Goal: Use online tool/utility: Utilize a website feature to perform a specific function

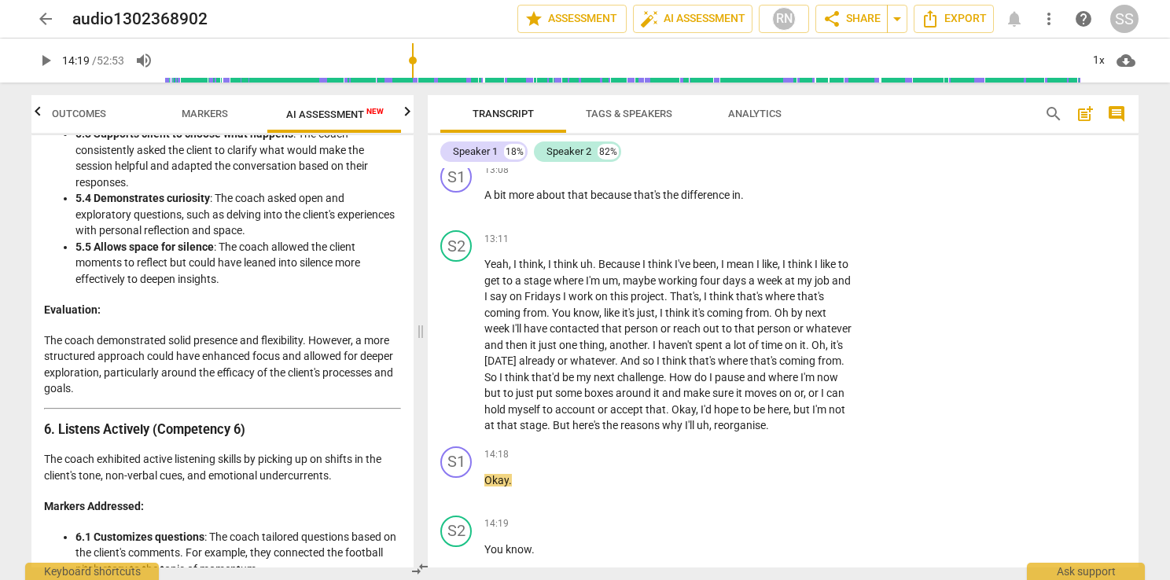
scroll to position [2123, 0]
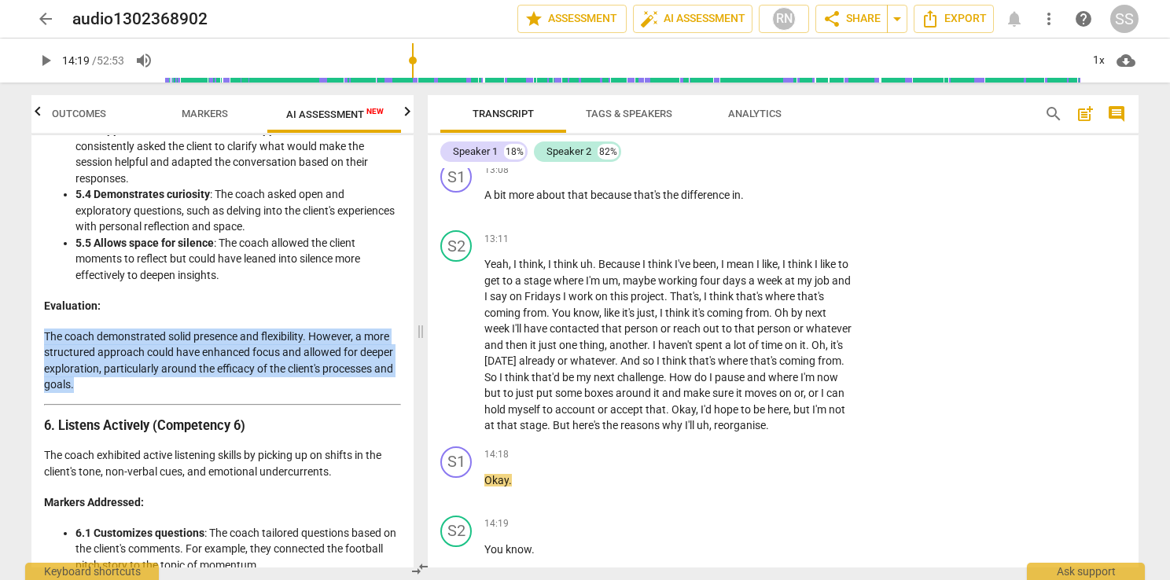
drag, startPoint x: 89, startPoint y: 416, endPoint x: 39, endPoint y: 363, distance: 73.4
click at [39, 363] on div "Disclaimer: AI can make mistakes. Consult a qualified mentor coach before actin…" at bounding box center [222, 351] width 382 height 433
copy p "The coach demonstrated solid presence and flexibility. However, a more structur…"
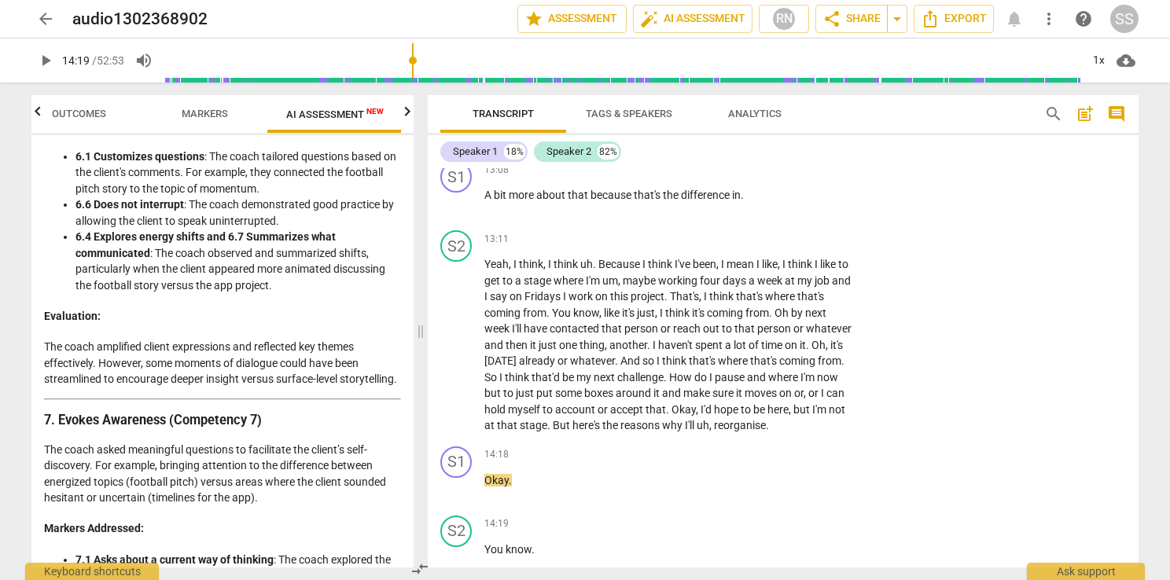
scroll to position [2517, 0]
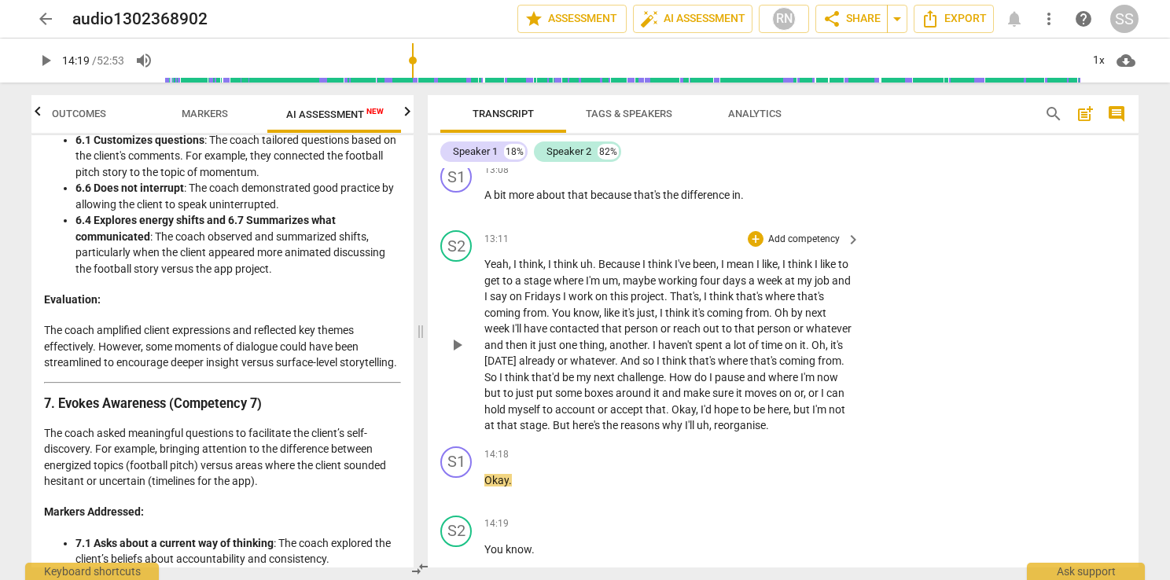
click at [456, 348] on span "play_arrow" at bounding box center [456, 345] width 19 height 19
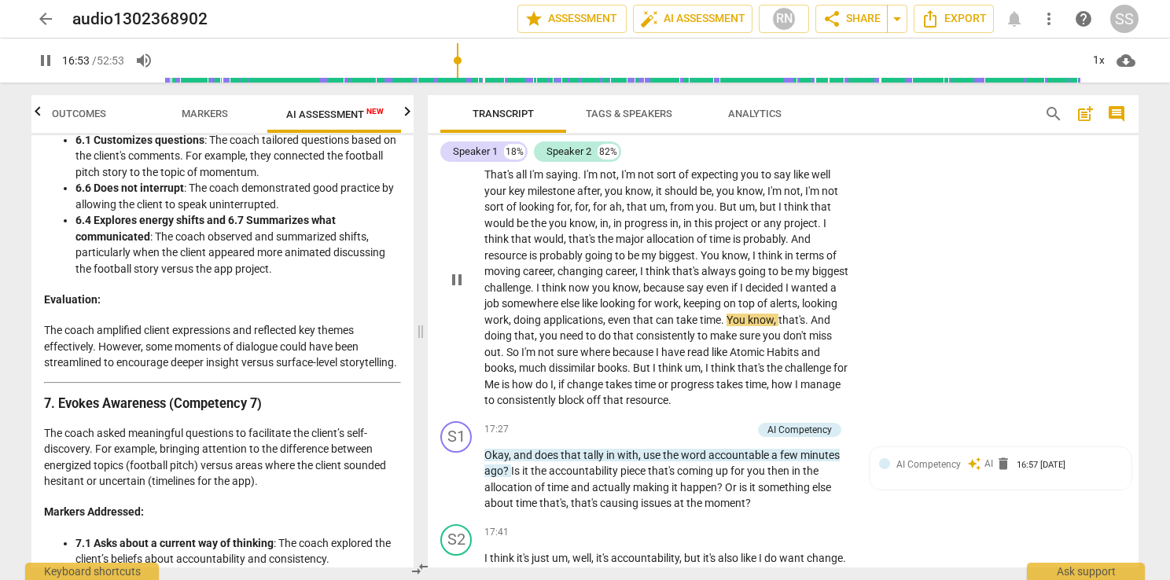
scroll to position [4915, 0]
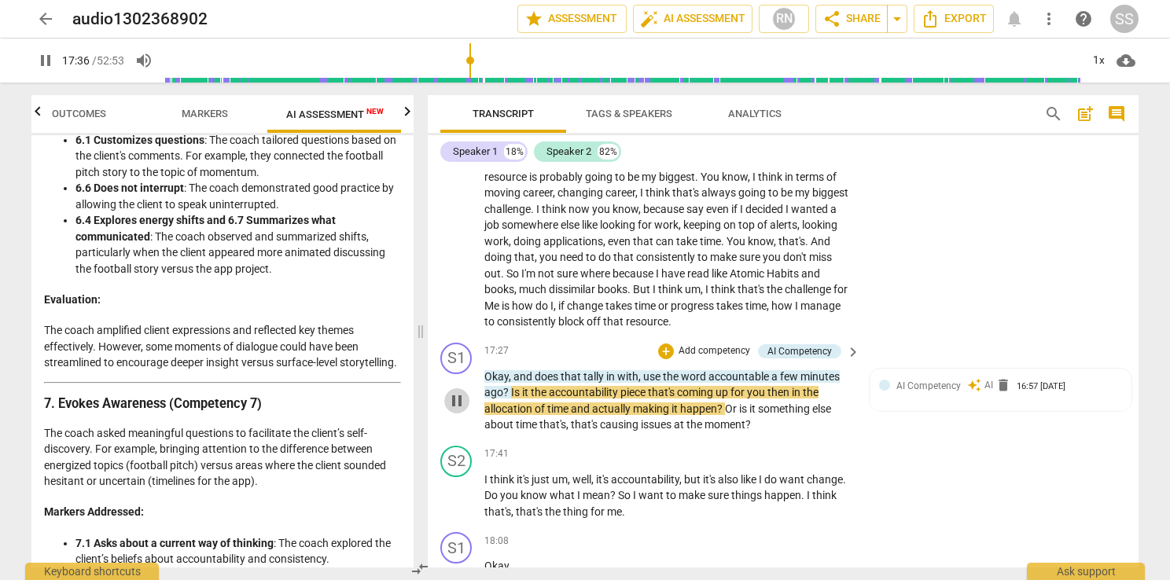
click at [458, 411] on span "pause" at bounding box center [456, 401] width 19 height 19
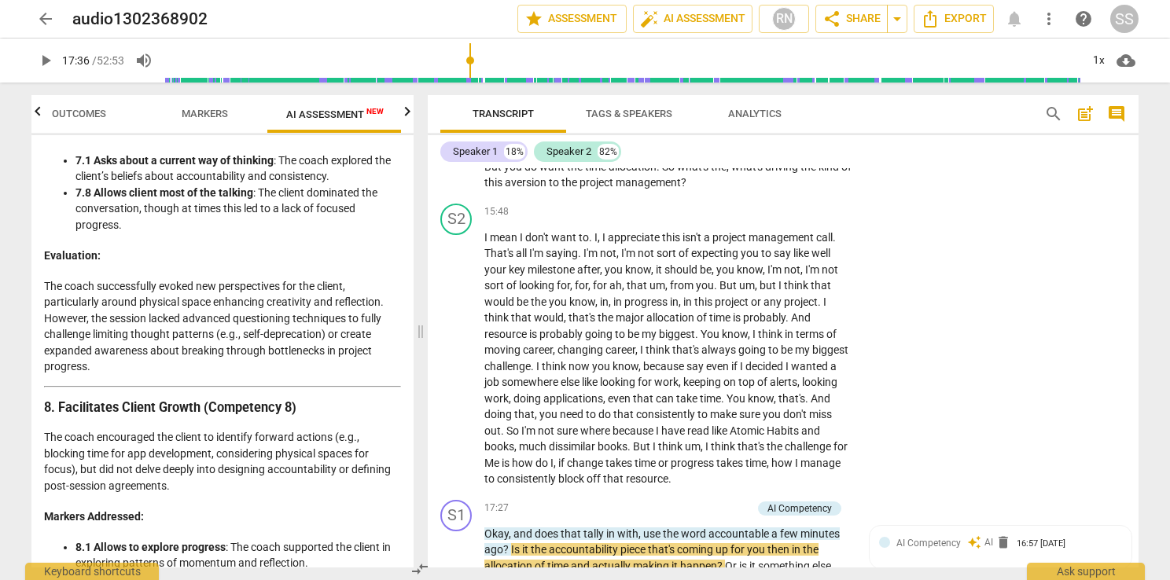
scroll to position [2910, 0]
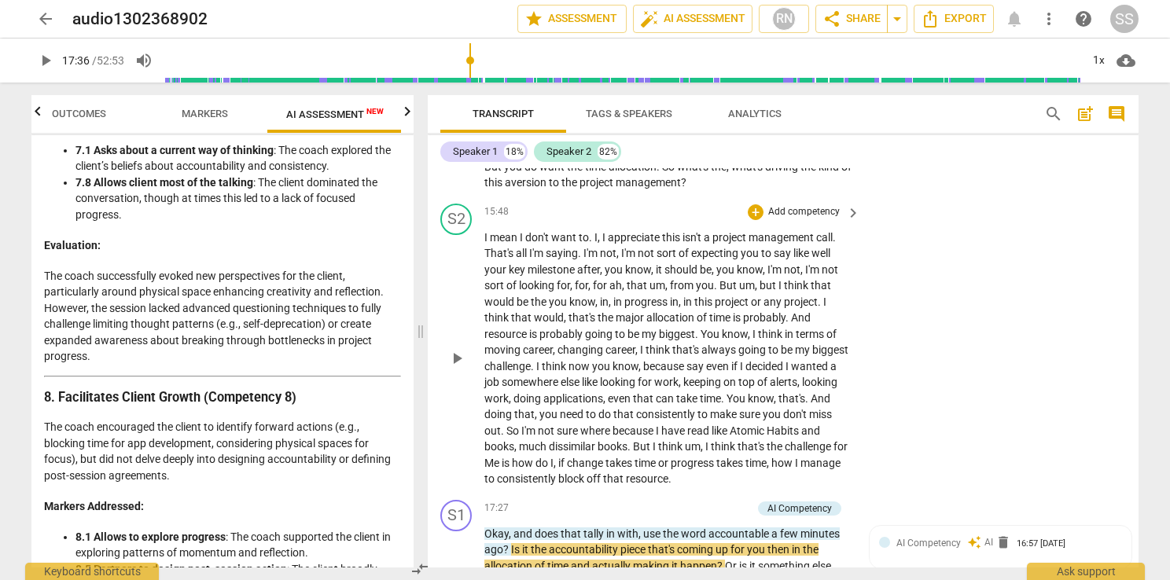
click at [575, 324] on span "that's" at bounding box center [583, 317] width 29 height 13
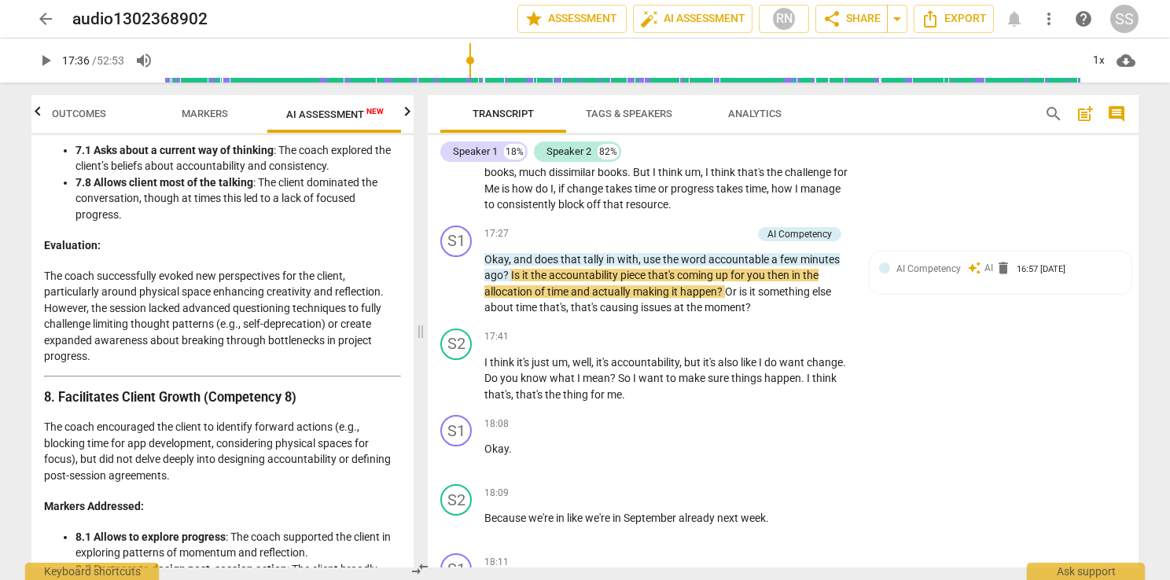
scroll to position [5072, 0]
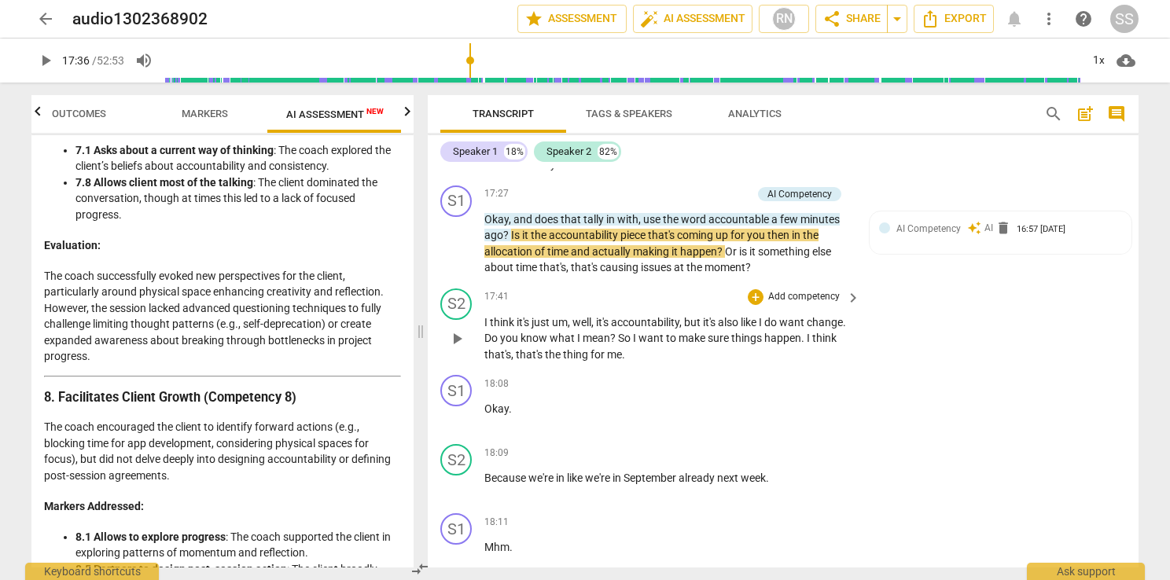
click at [453, 348] on span "play_arrow" at bounding box center [456, 339] width 19 height 19
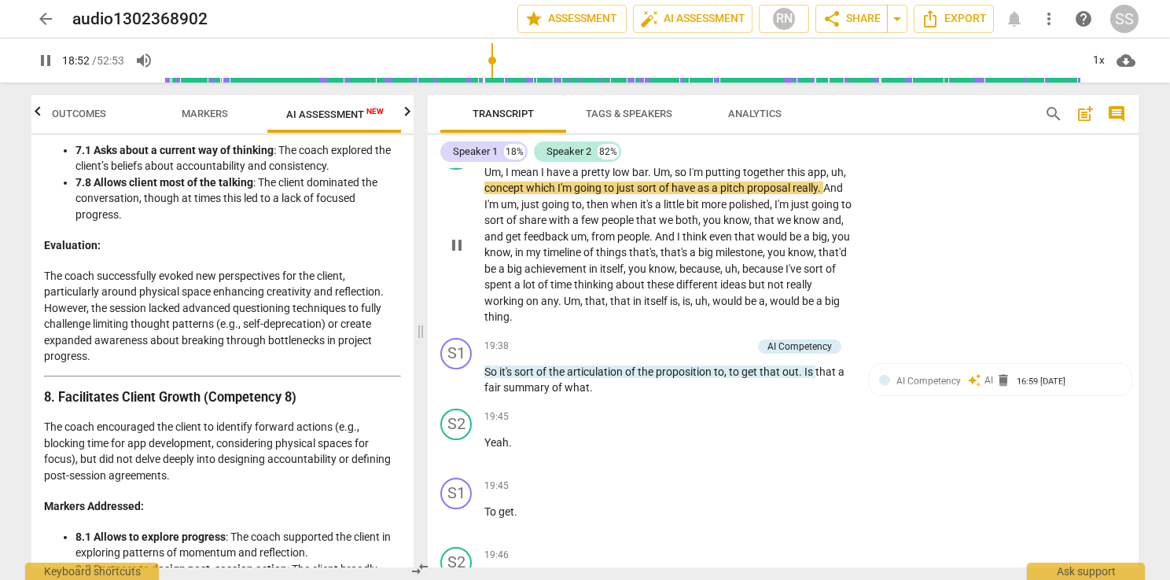
scroll to position [5702, 0]
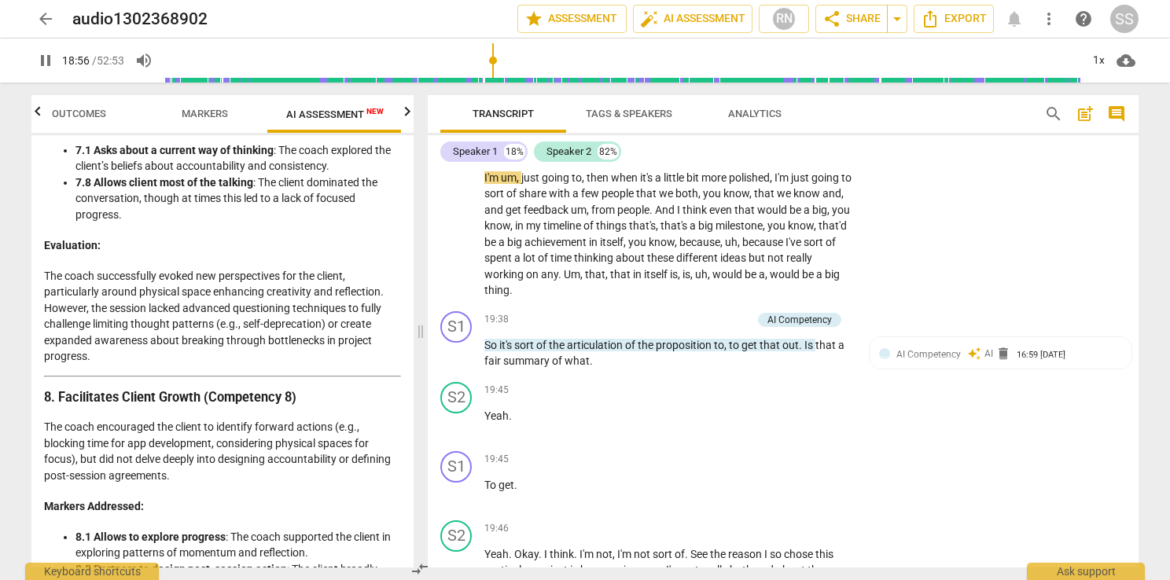
click at [134, 365] on p "The coach successfully evoked new perspectives for the client, particularly aro…" at bounding box center [222, 316] width 357 height 97
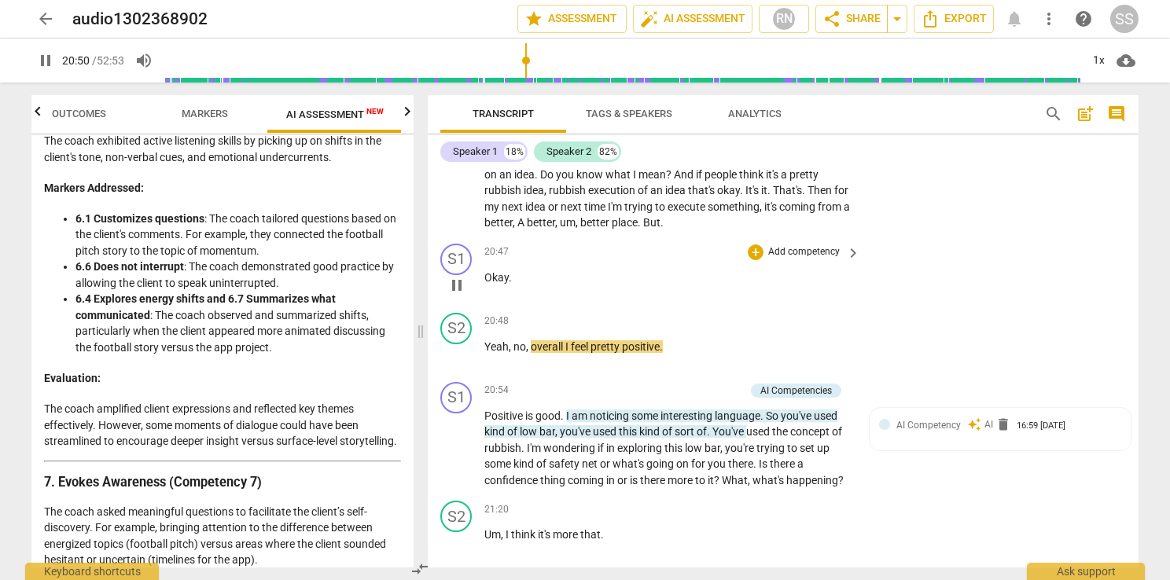
scroll to position [6205, 0]
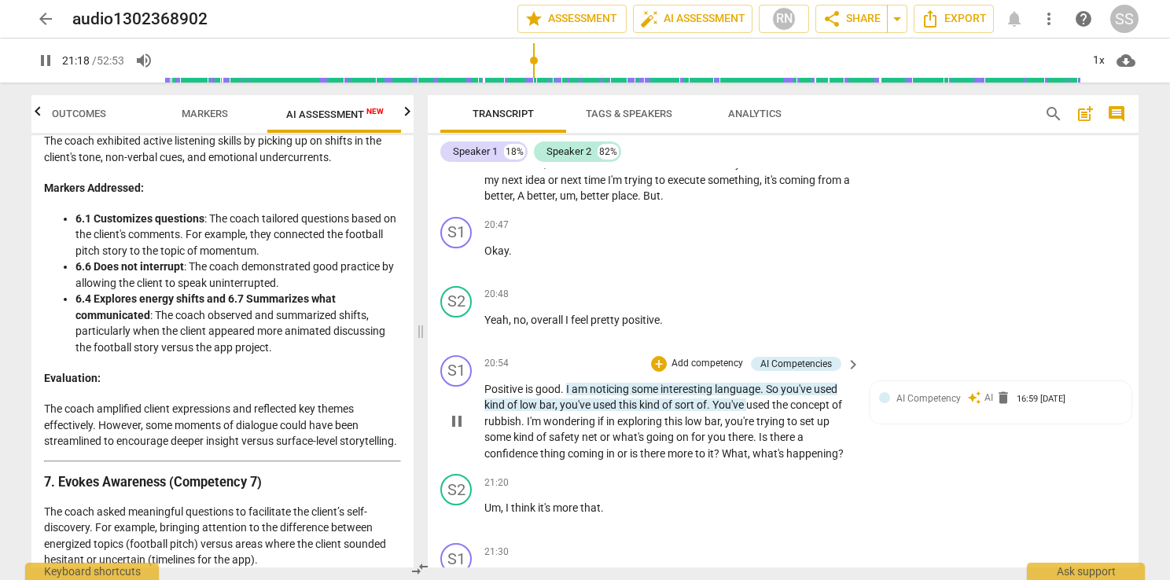
click at [455, 431] on span "pause" at bounding box center [456, 421] width 19 height 19
click at [459, 431] on span "play_arrow" at bounding box center [456, 421] width 19 height 19
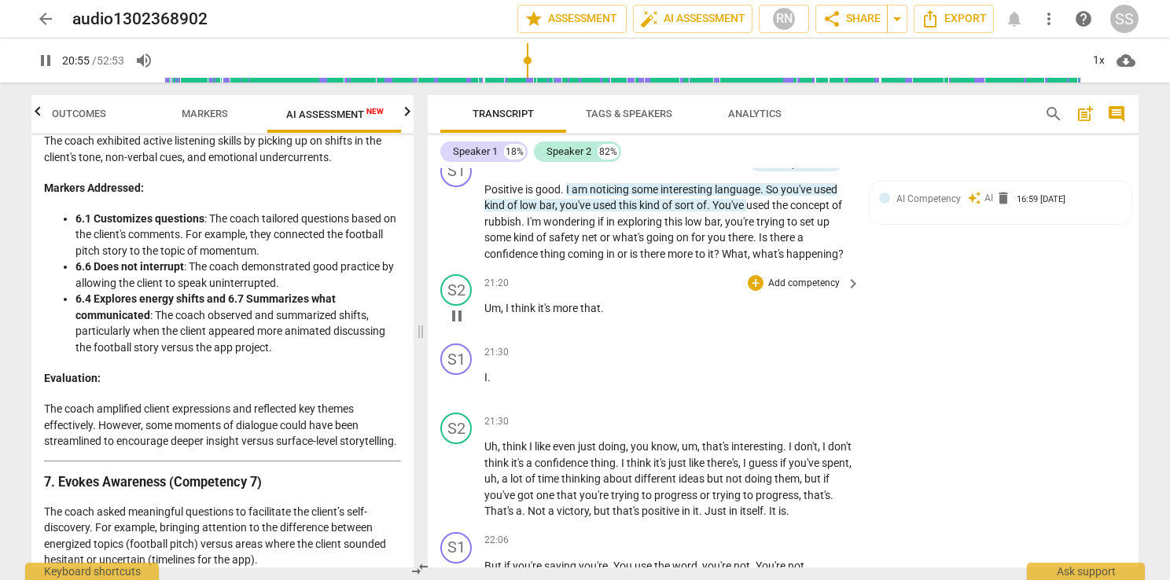
scroll to position [6441, 0]
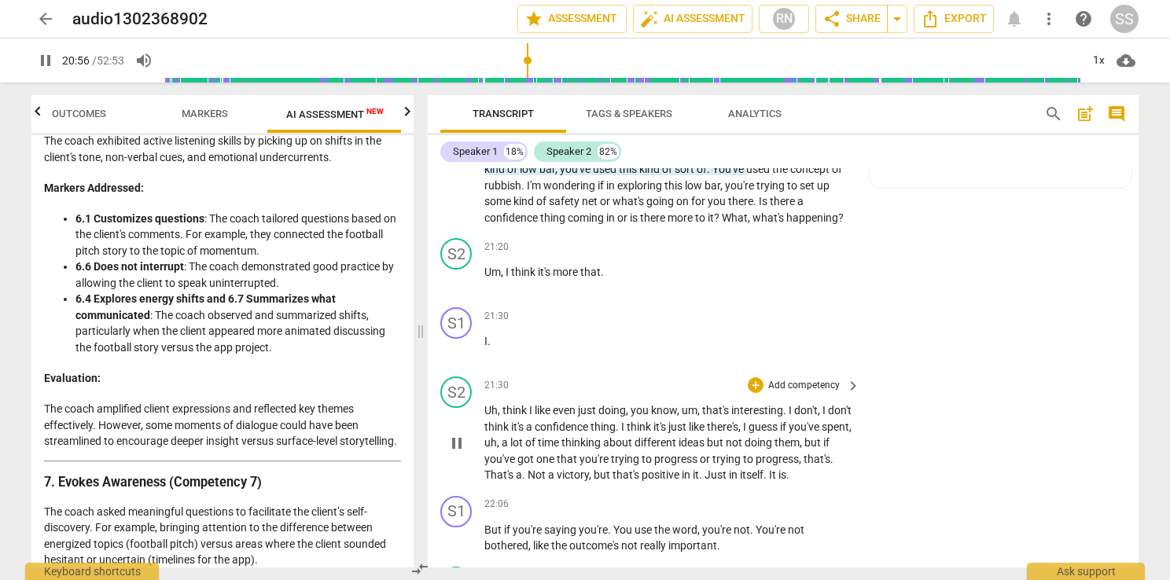
click at [456, 453] on span "pause" at bounding box center [456, 443] width 19 height 19
click at [459, 453] on span "play_arrow" at bounding box center [456, 443] width 19 height 19
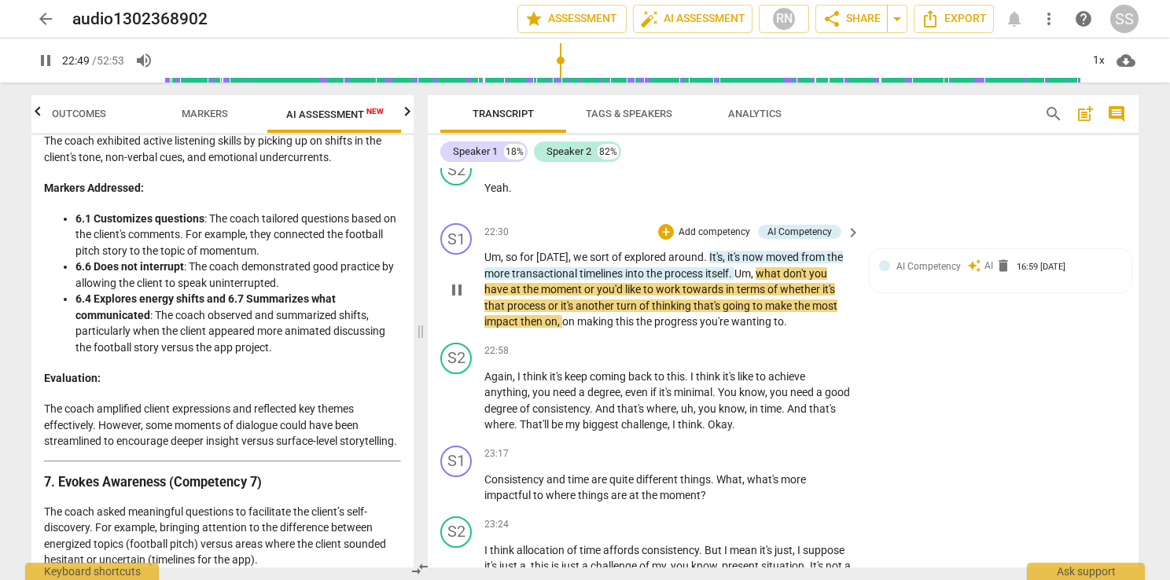
scroll to position [7149, 0]
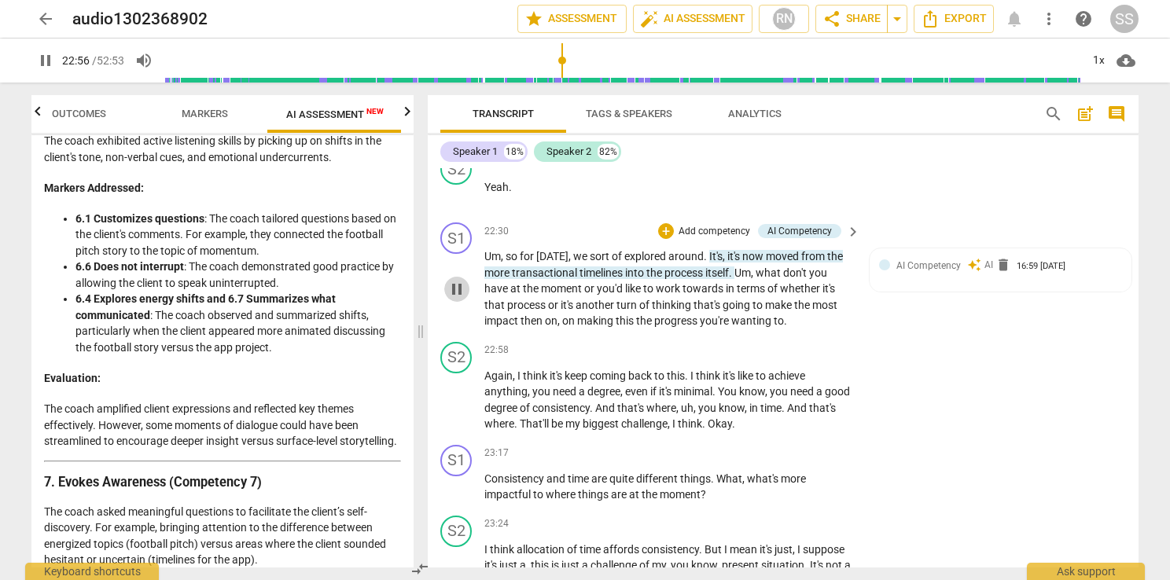
click at [456, 299] on span "pause" at bounding box center [456, 289] width 19 height 19
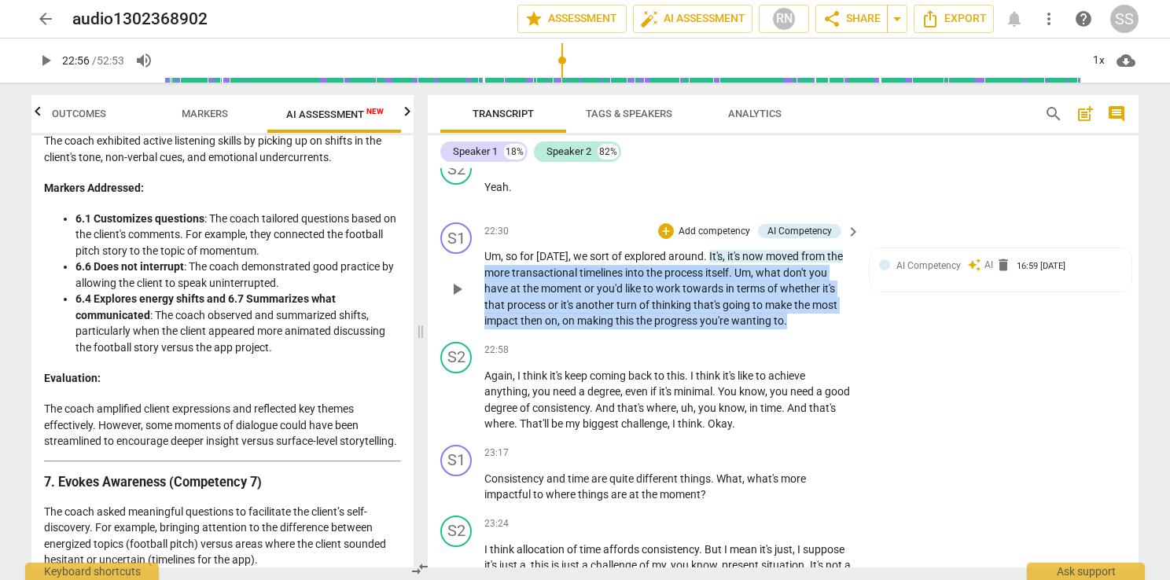
drag, startPoint x: 801, startPoint y: 350, endPoint x: 480, endPoint y: 290, distance: 327.1
click at [480, 290] on div "S1 play_arrow pause 22:30 + Add competency AI Competency keyboard_arrow_right U…" at bounding box center [783, 276] width 711 height 120
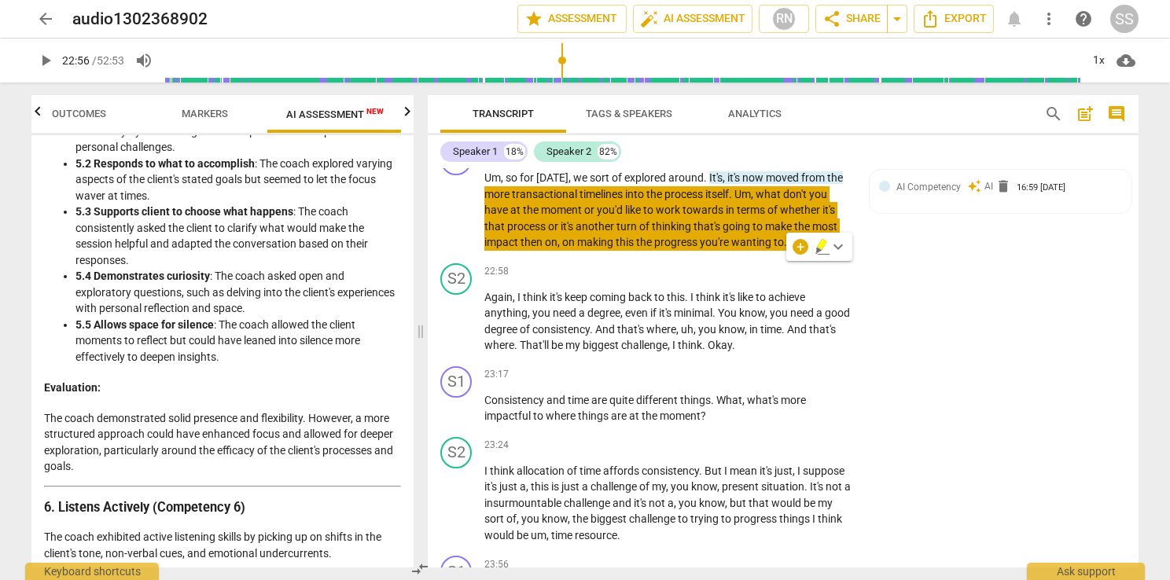
scroll to position [2045, 0]
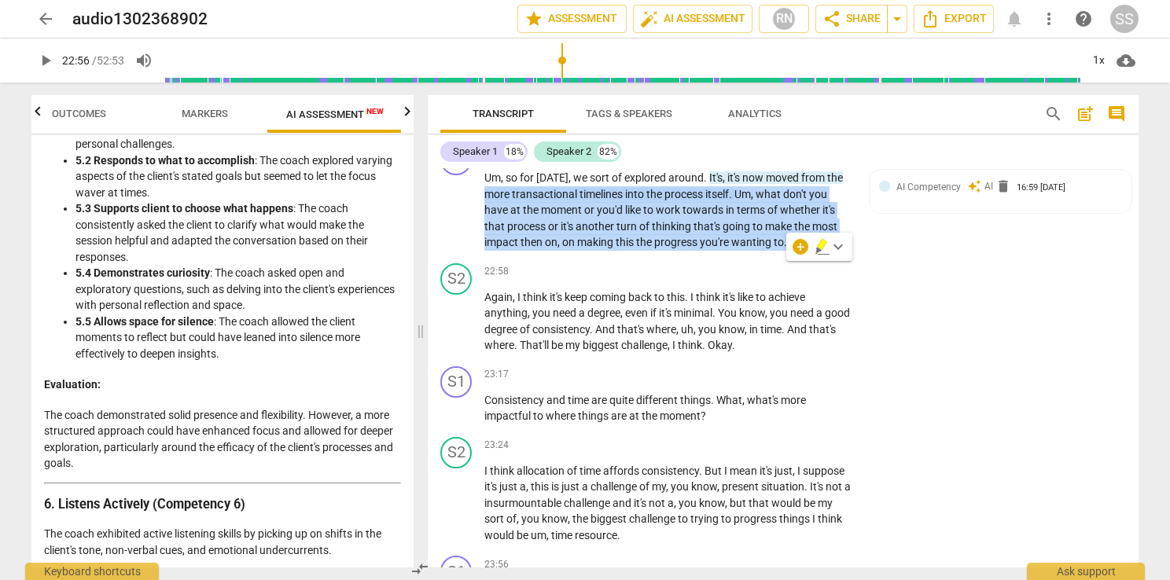
click at [42, 61] on span "play_arrow" at bounding box center [45, 60] width 19 height 19
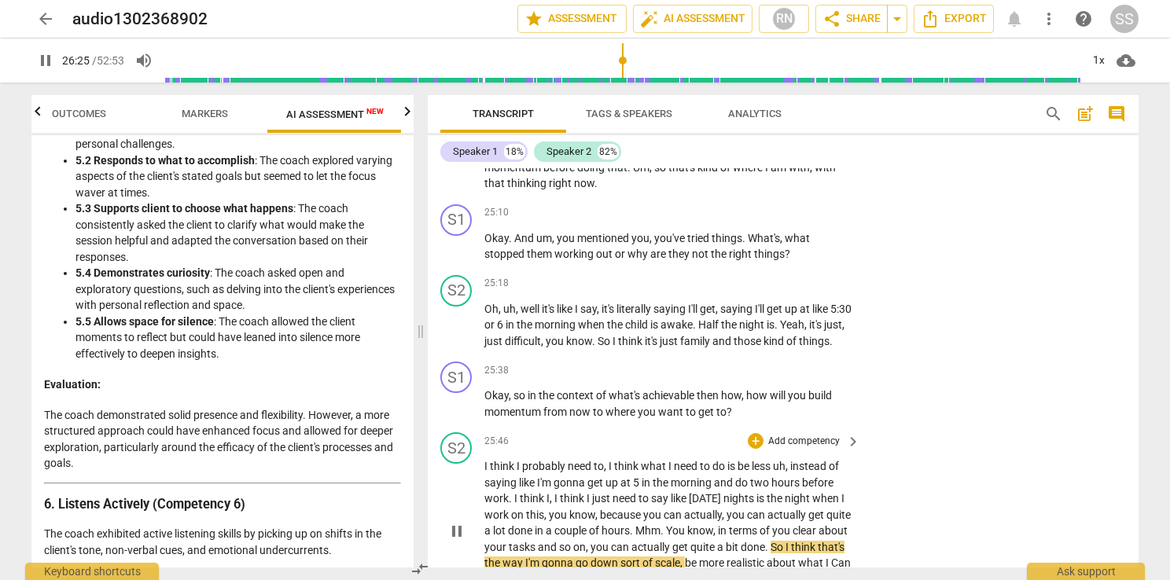
scroll to position [8278, 0]
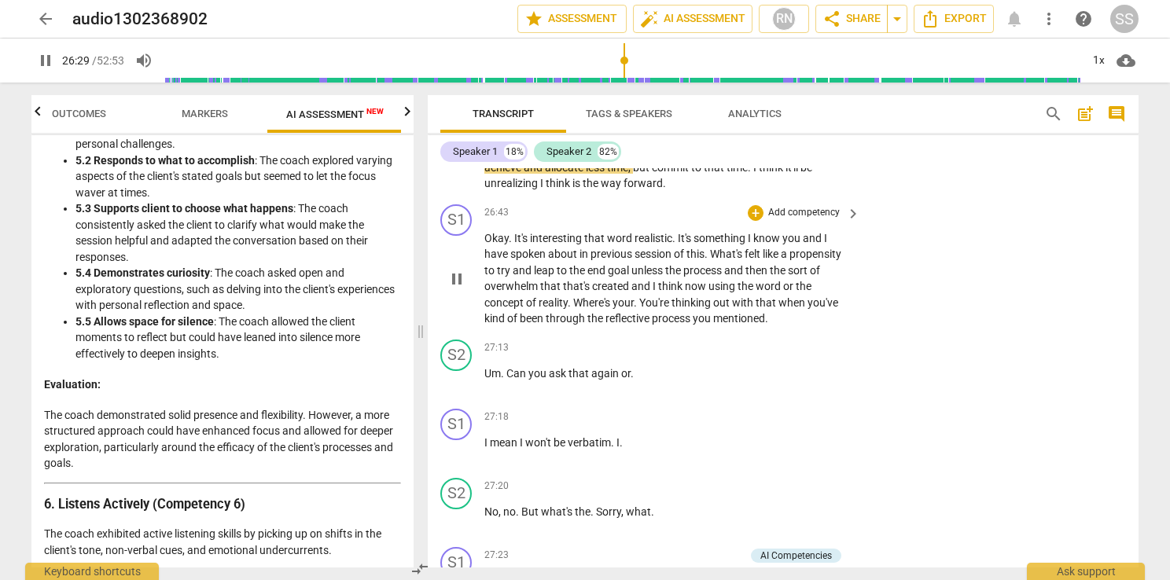
click at [597, 277] on span "end" at bounding box center [597, 270] width 20 height 13
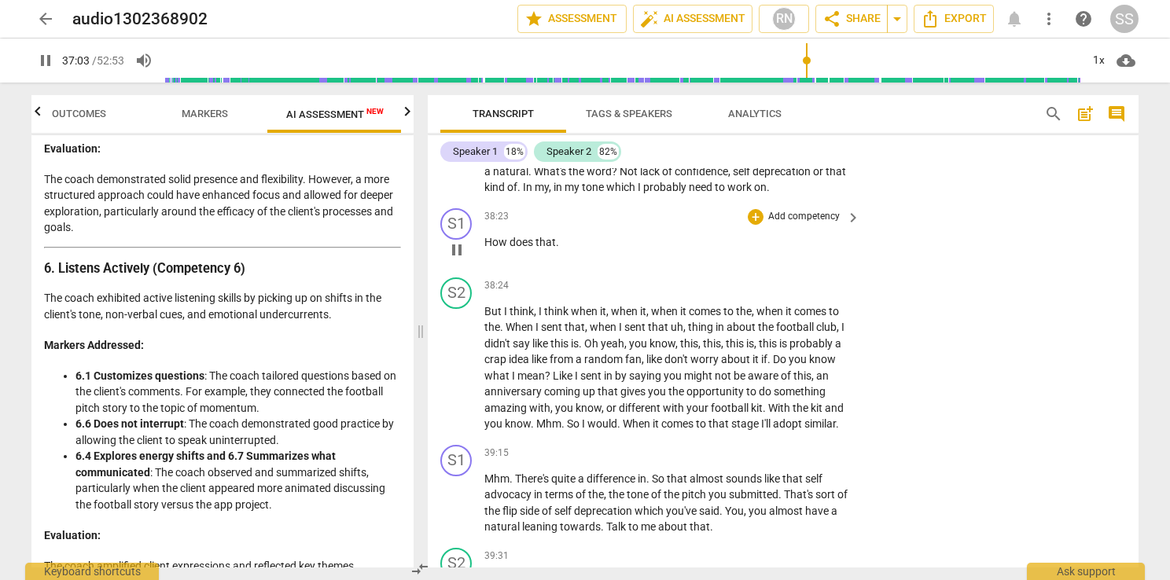
scroll to position [11246, 0]
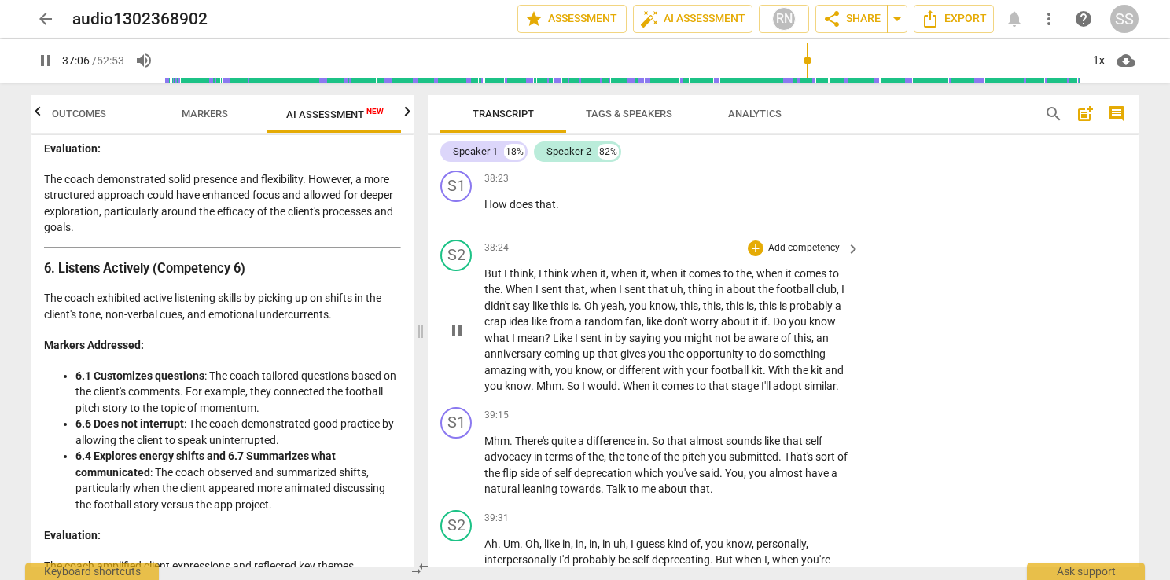
click at [454, 340] on span "pause" at bounding box center [456, 330] width 19 height 19
click at [454, 340] on span "play_arrow" at bounding box center [456, 330] width 19 height 19
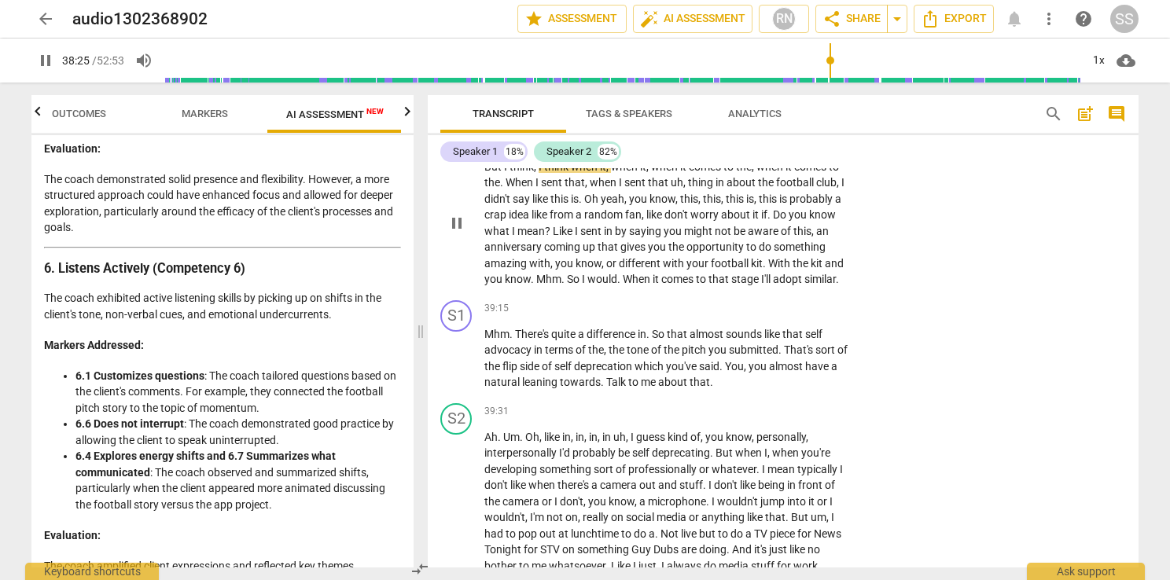
scroll to position [11403, 0]
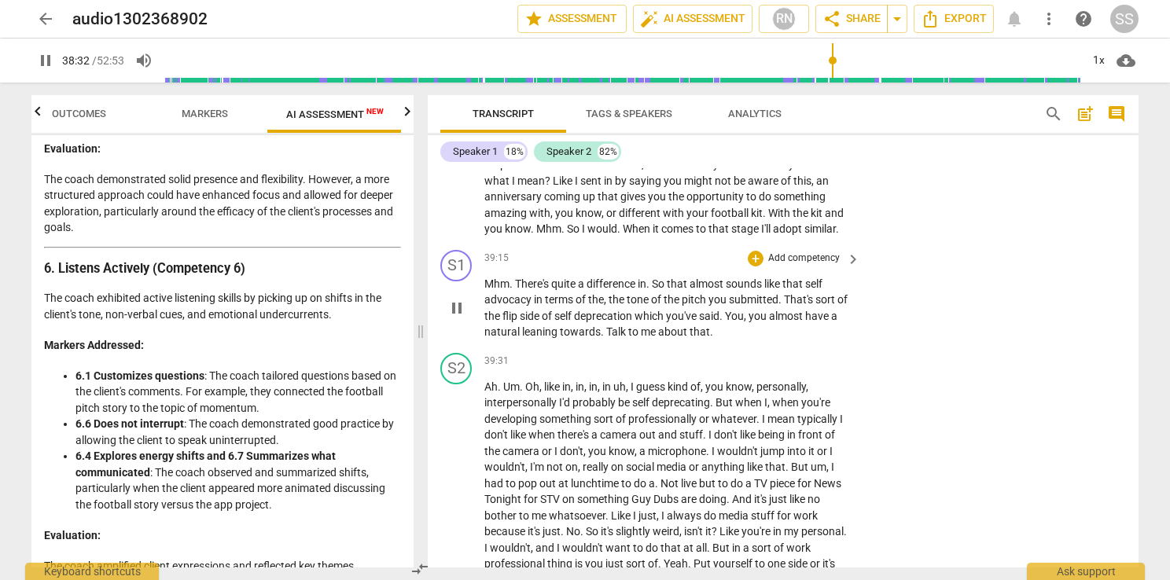
click at [458, 318] on span "pause" at bounding box center [456, 308] width 19 height 19
click at [458, 318] on span "play_arrow" at bounding box center [456, 308] width 19 height 19
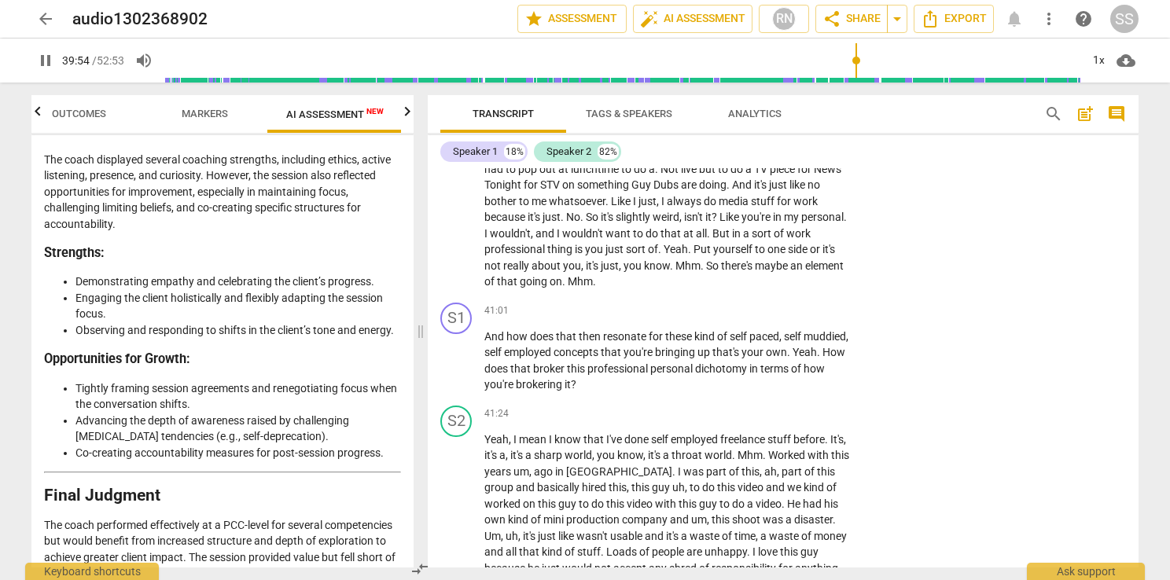
scroll to position [3853, 0]
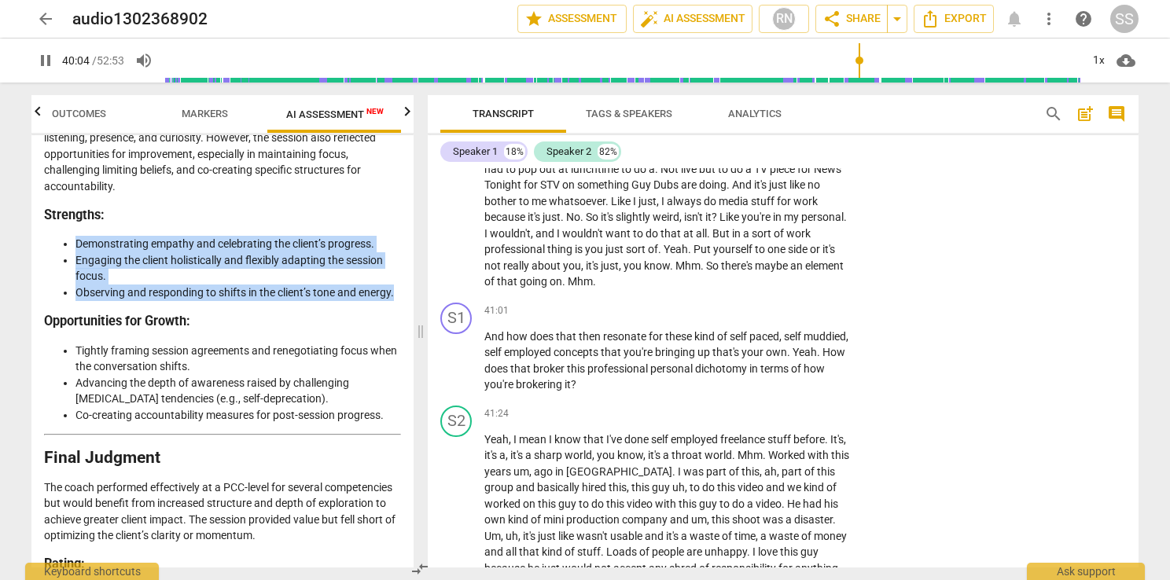
drag, startPoint x: 401, startPoint y: 350, endPoint x: 75, endPoint y: 304, distance: 329.6
click at [75, 304] on div "Disclaimer: AI can make mistakes. Consult a qualified mentor coach before actin…" at bounding box center [222, 351] width 382 height 433
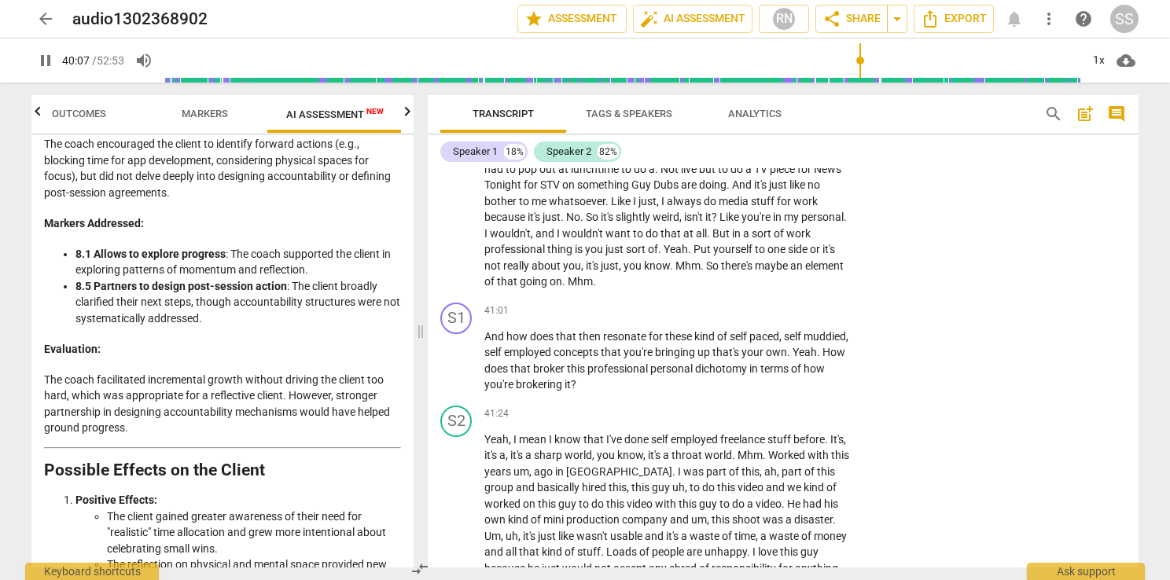
scroll to position [3146, 0]
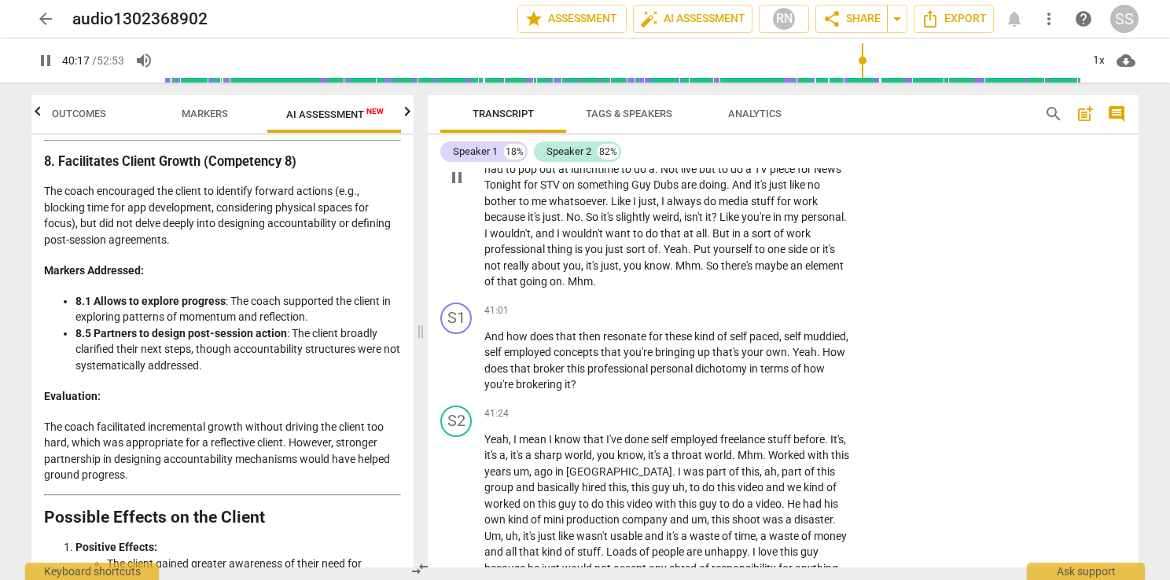
click at [461, 187] on span "pause" at bounding box center [456, 177] width 19 height 19
click at [44, 69] on span "play_arrow" at bounding box center [45, 60] width 19 height 19
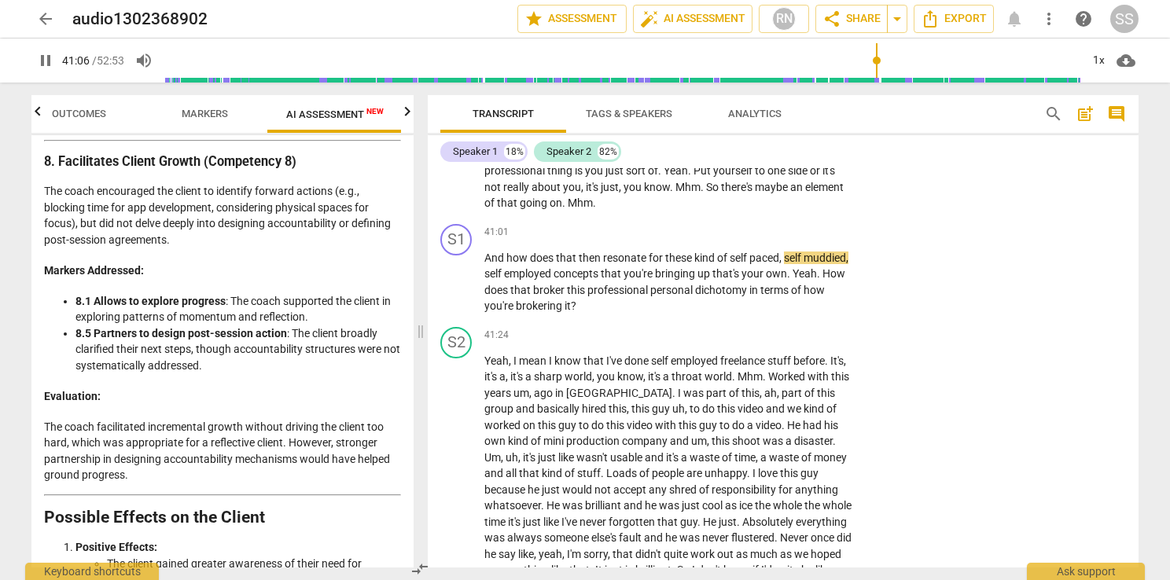
click at [43, 61] on span "pause" at bounding box center [45, 60] width 19 height 19
click at [457, 292] on span "play_arrow" at bounding box center [456, 282] width 19 height 19
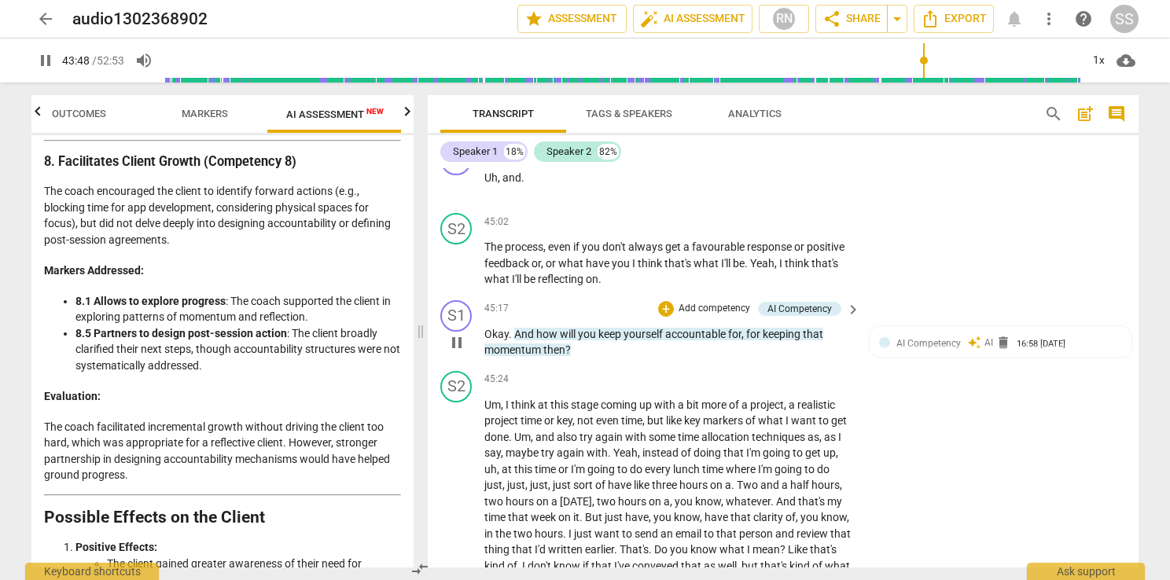
scroll to position [12749, 0]
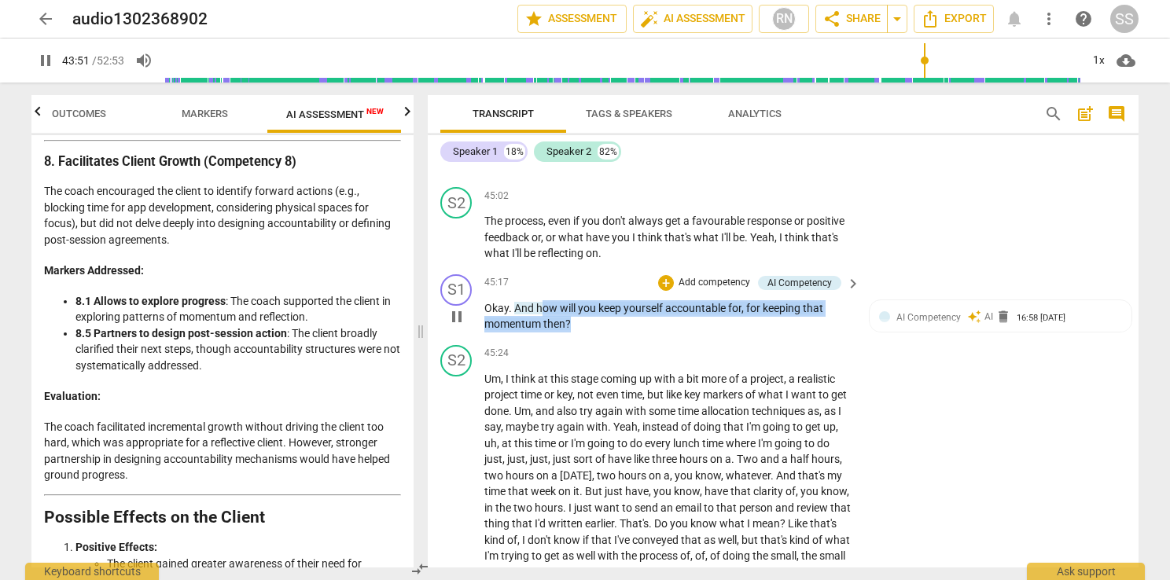
drag, startPoint x: 576, startPoint y: 407, endPoint x: 539, endPoint y: 394, distance: 40.0
click at [539, 333] on p "Okay . And how will you keep yourself accountable for , for keeping that moment…" at bounding box center [668, 316] width 368 height 32
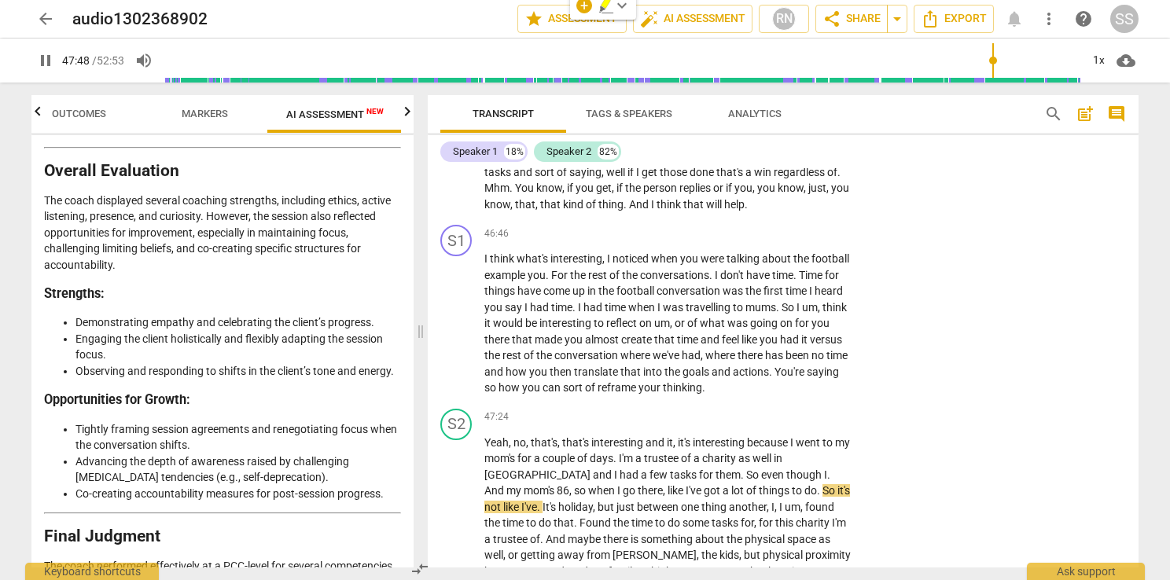
scroll to position [13549, 0]
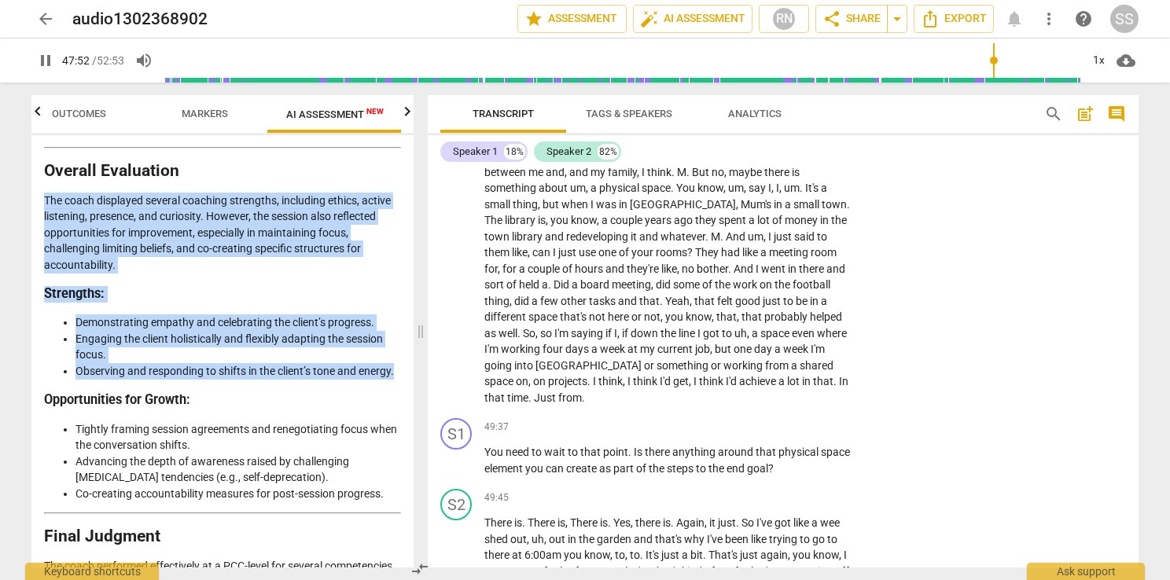
drag, startPoint x: 402, startPoint y: 429, endPoint x: 40, endPoint y: 250, distance: 403.4
click at [40, 250] on div "Disclaimer: AI can make mistakes. Consult a qualified mentor coach before actin…" at bounding box center [222, 351] width 382 height 433
copy div "The coach displayed several coaching strengths, including ethics, active listen…"
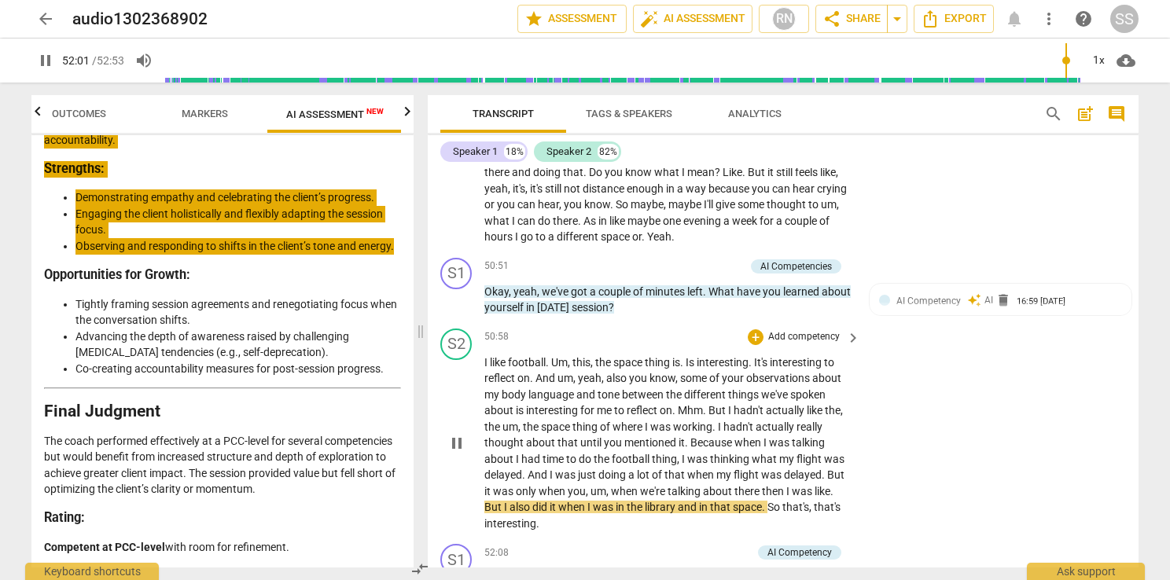
scroll to position [14364, 0]
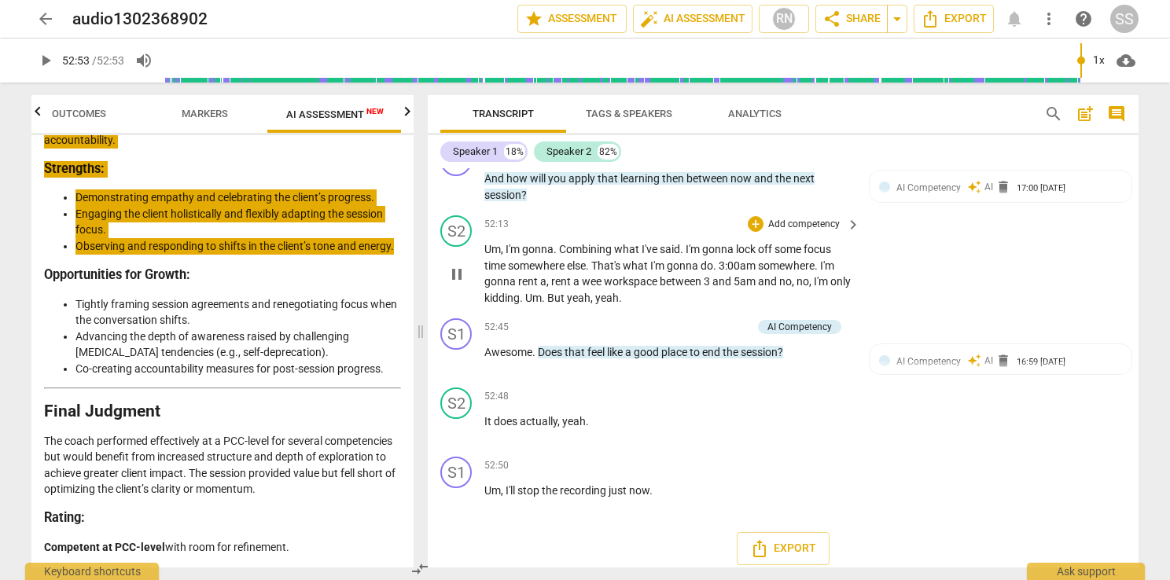
type input "3173"
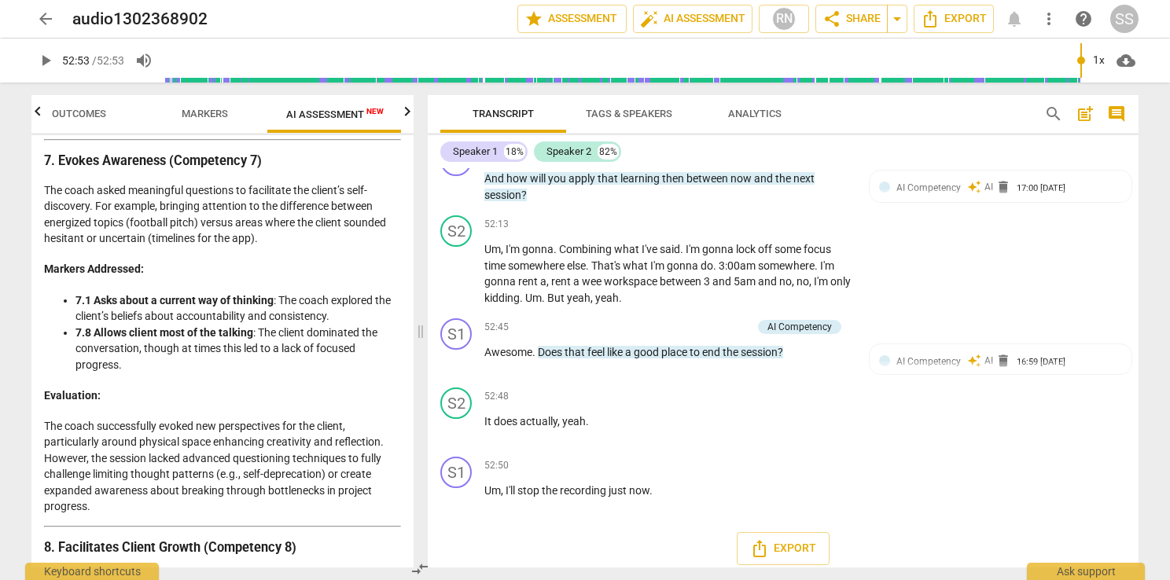
scroll to position [2930, 0]
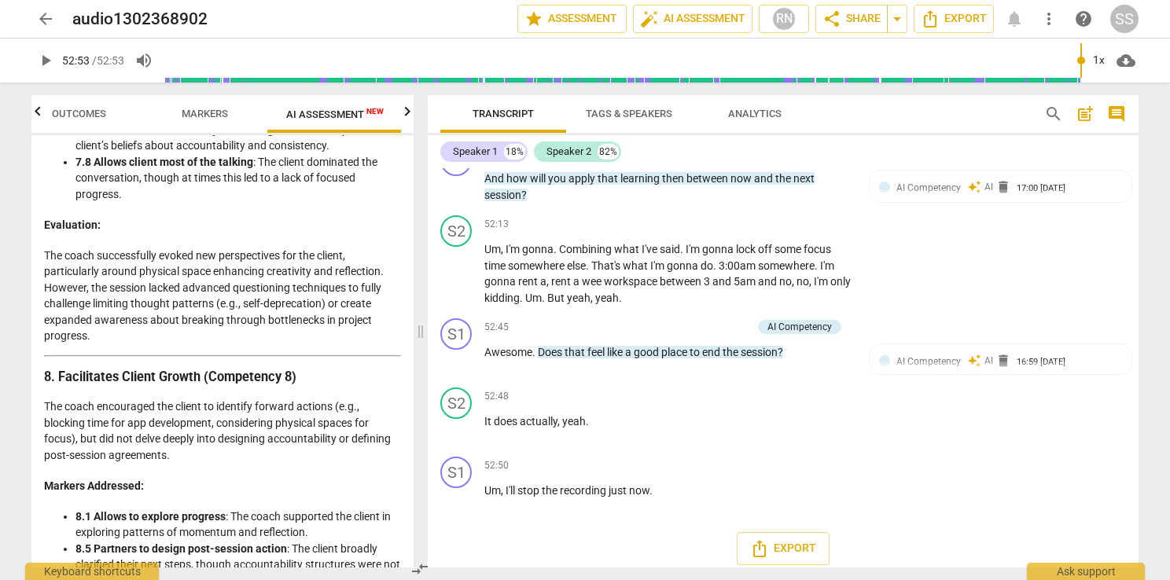
click at [48, 24] on span "arrow_back" at bounding box center [45, 18] width 19 height 19
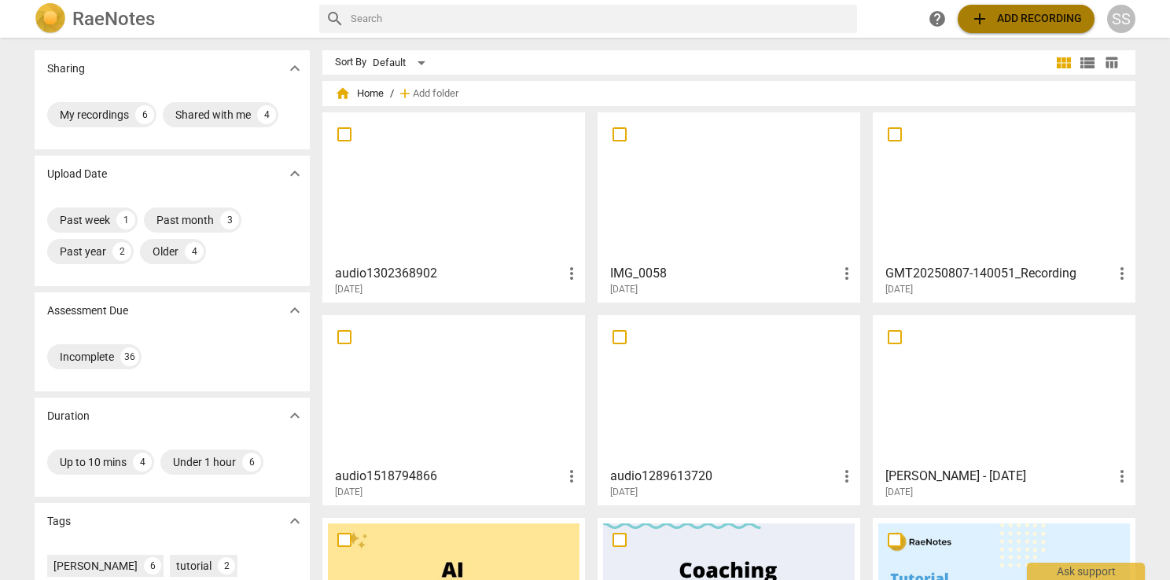
click at [1025, 14] on span "add Add recording" at bounding box center [1026, 18] width 112 height 19
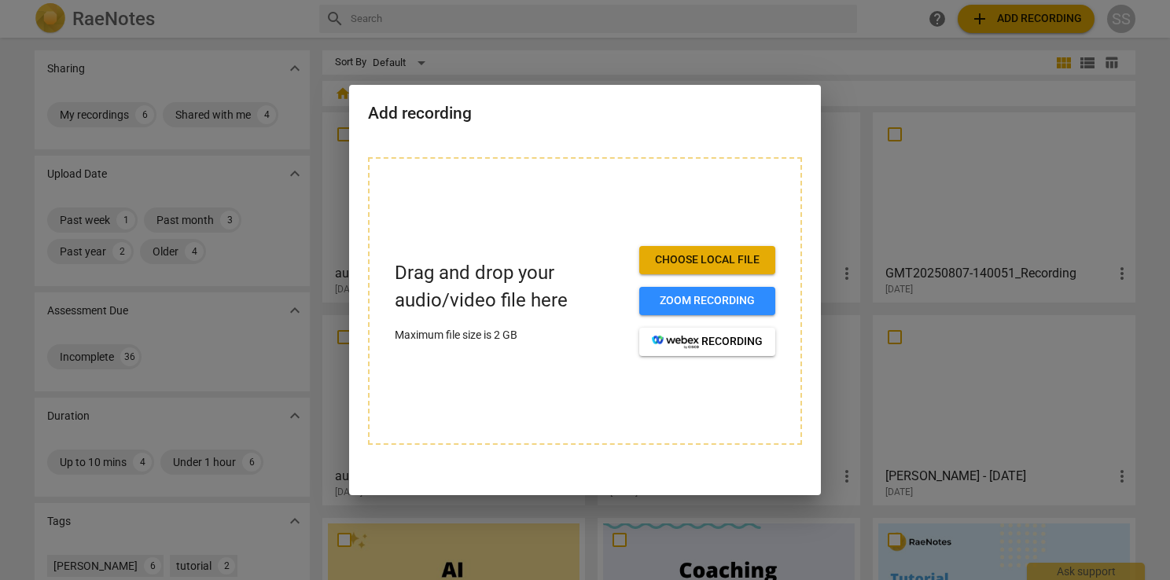
click at [762, 396] on div "Drag and drop your audio/video file here Maximum file size is 2 GB Choose local…" at bounding box center [585, 301] width 434 height 288
click at [956, 60] on div at bounding box center [585, 290] width 1170 height 580
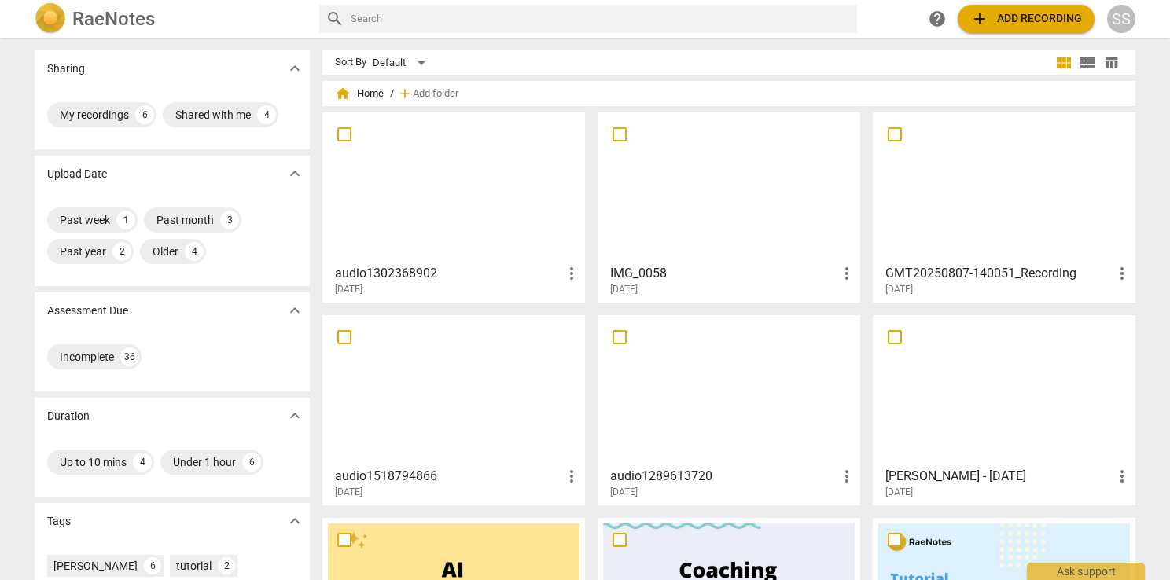
click at [1124, 20] on div "SS" at bounding box center [1121, 19] width 28 height 28
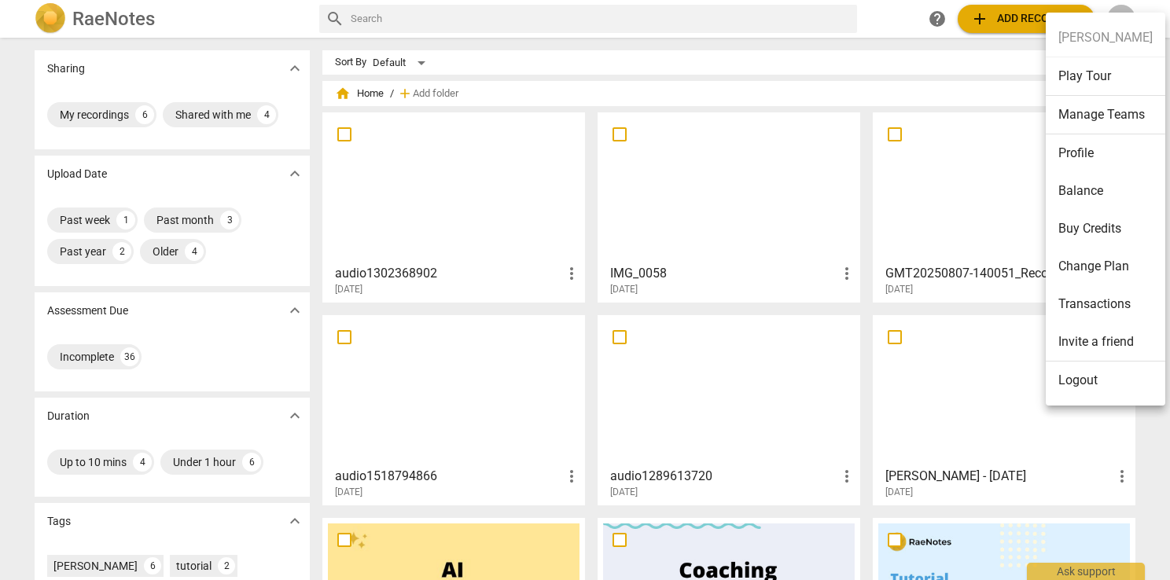
click at [1095, 187] on li "Balance" at bounding box center [1106, 191] width 120 height 38
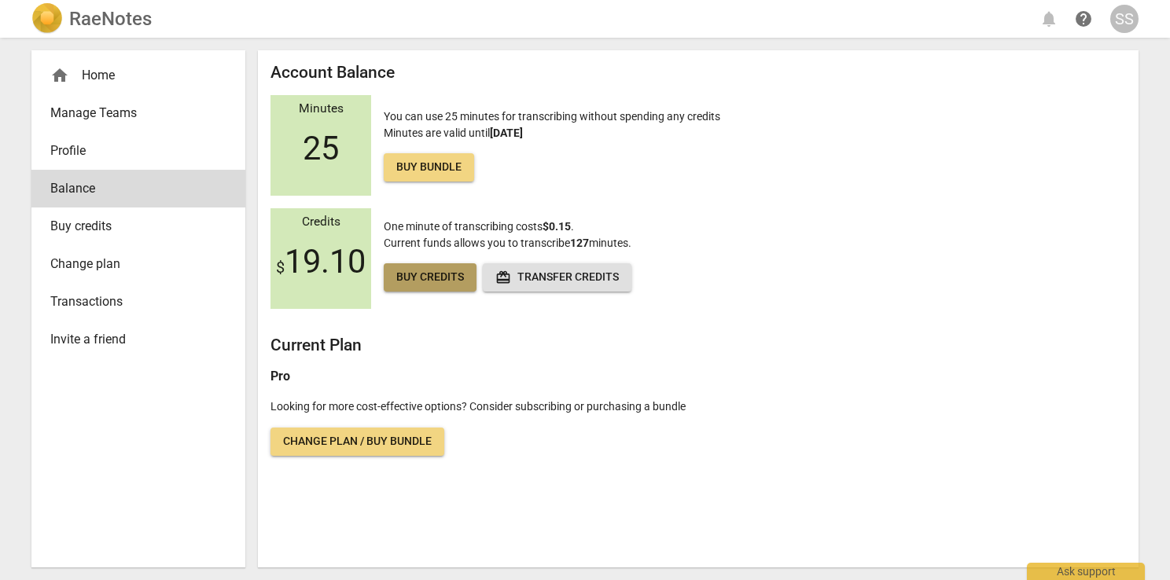
click at [436, 280] on span "Buy credits" at bounding box center [430, 278] width 68 height 16
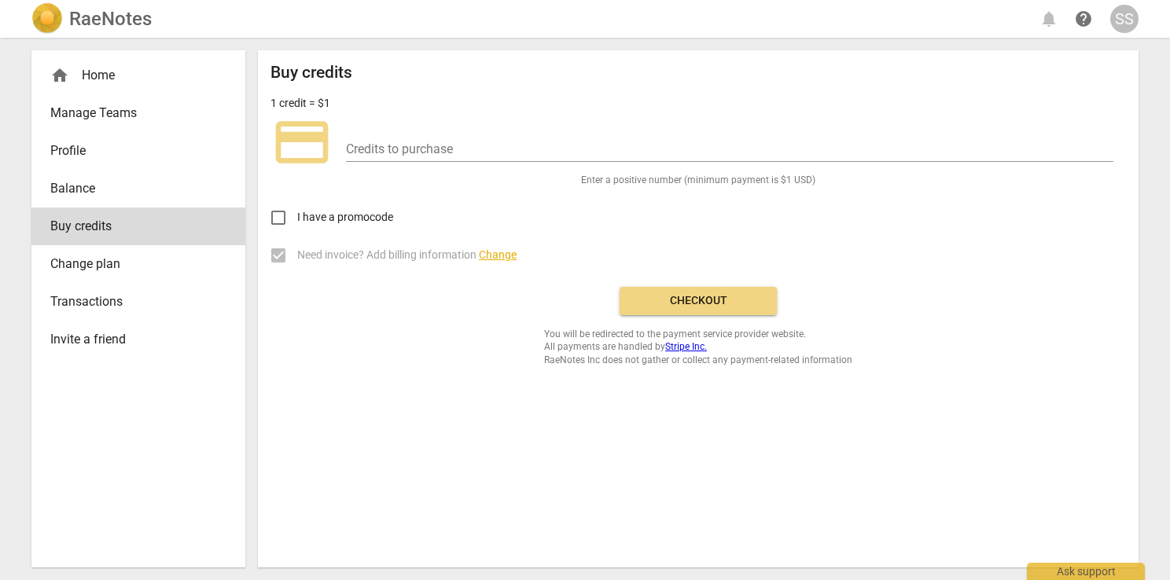
click at [142, 193] on span "Balance" at bounding box center [132, 188] width 164 height 19
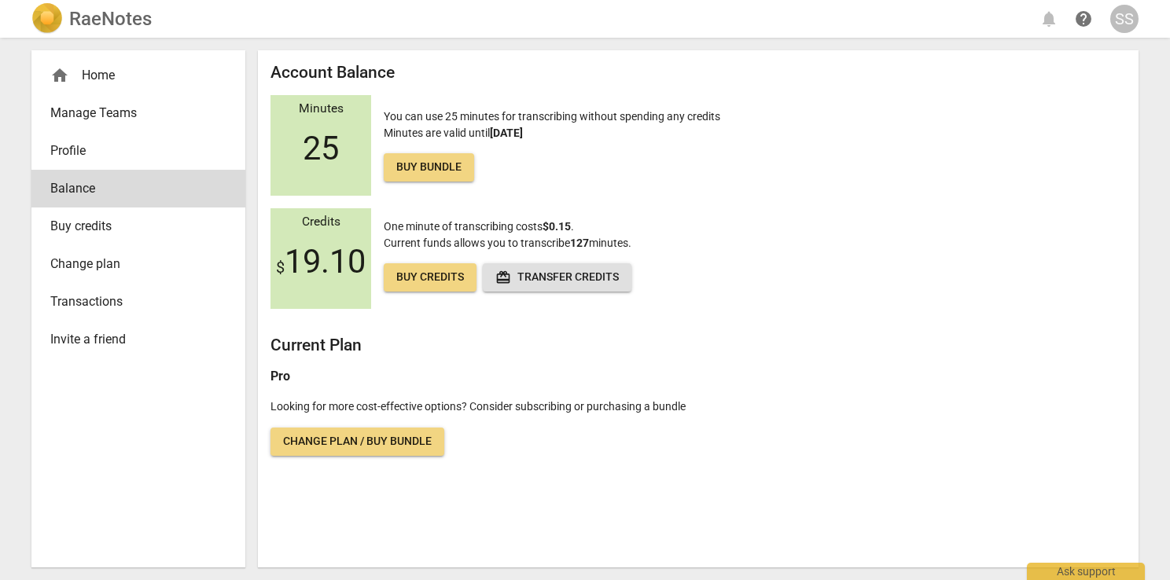
click at [558, 278] on span "redeem Transfer credits" at bounding box center [556, 278] width 123 height 16
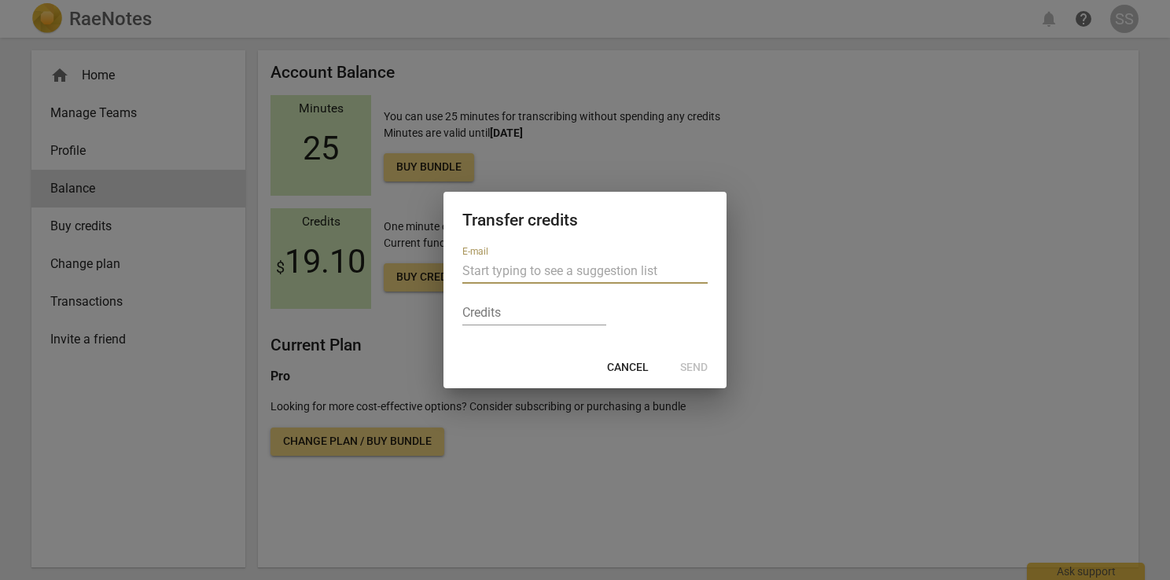
click at [635, 363] on span "Cancel" at bounding box center [628, 368] width 42 height 16
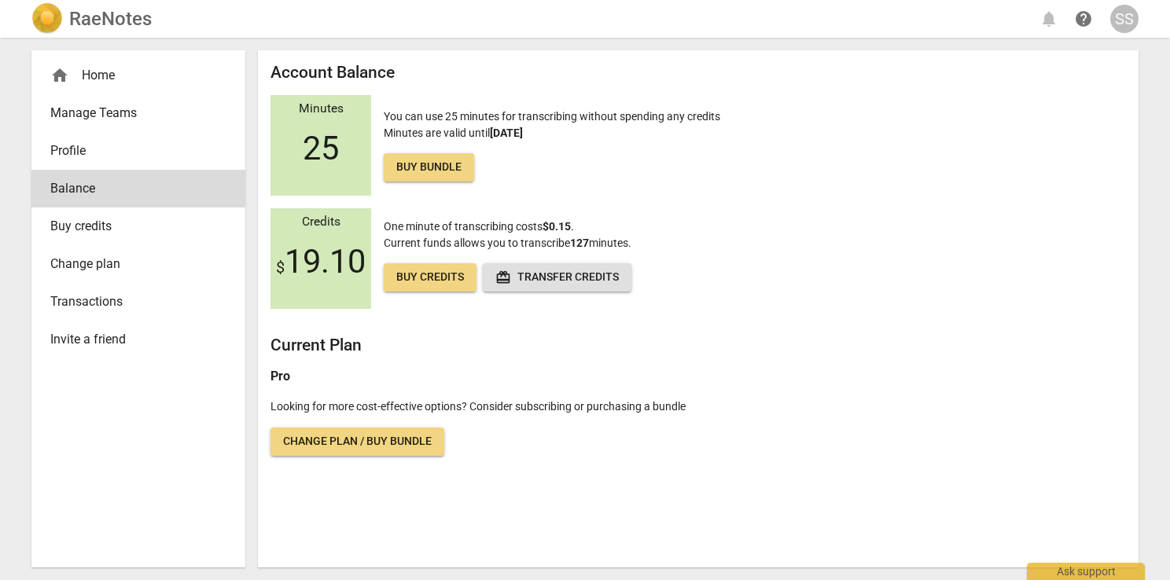
click at [76, 82] on div "home Home" at bounding box center [132, 75] width 164 height 19
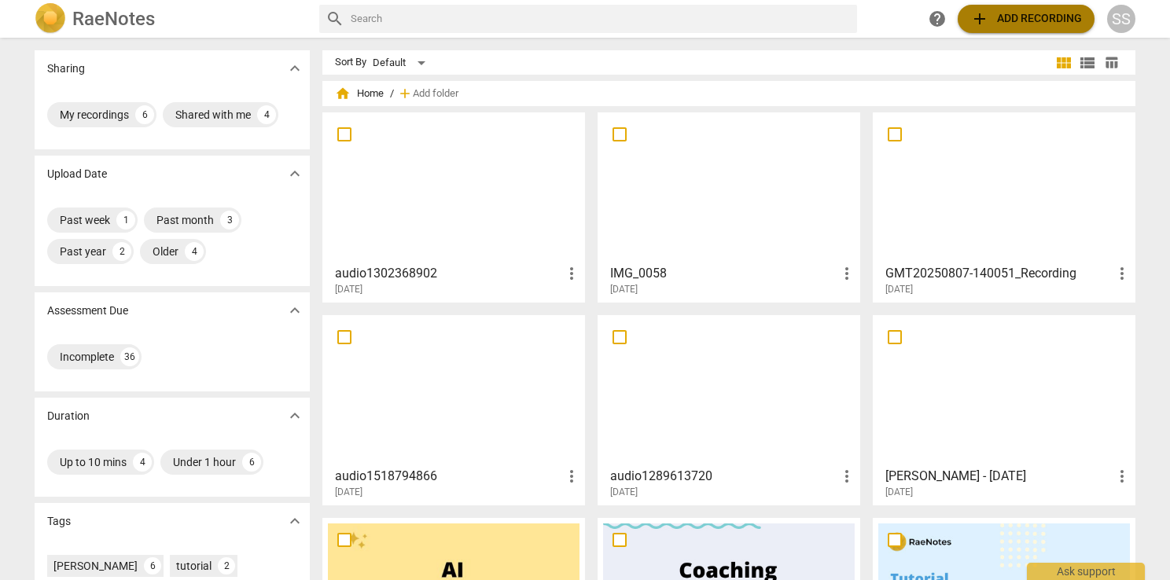
click at [1031, 24] on span "add Add recording" at bounding box center [1026, 18] width 112 height 19
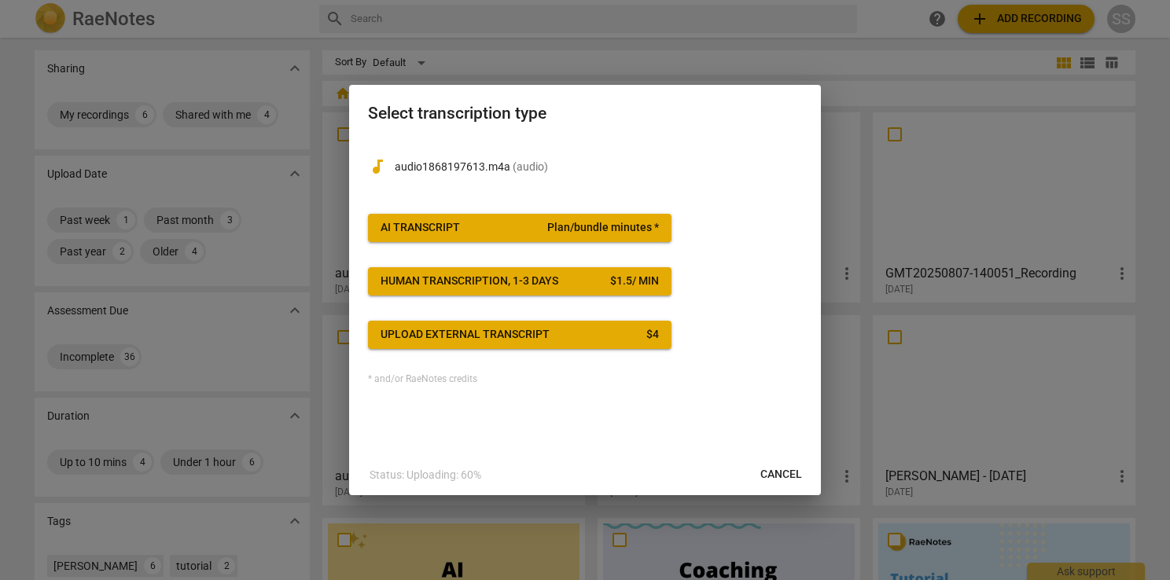
click at [444, 220] on div "AI Transcript" at bounding box center [420, 228] width 79 height 16
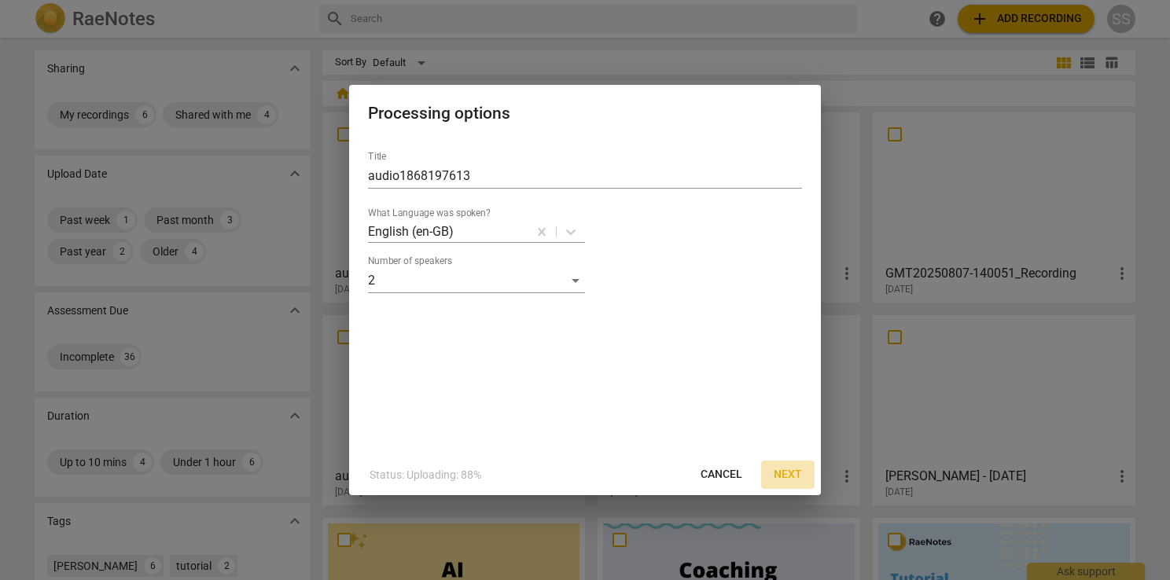
click at [789, 477] on span "Next" at bounding box center [788, 475] width 28 height 16
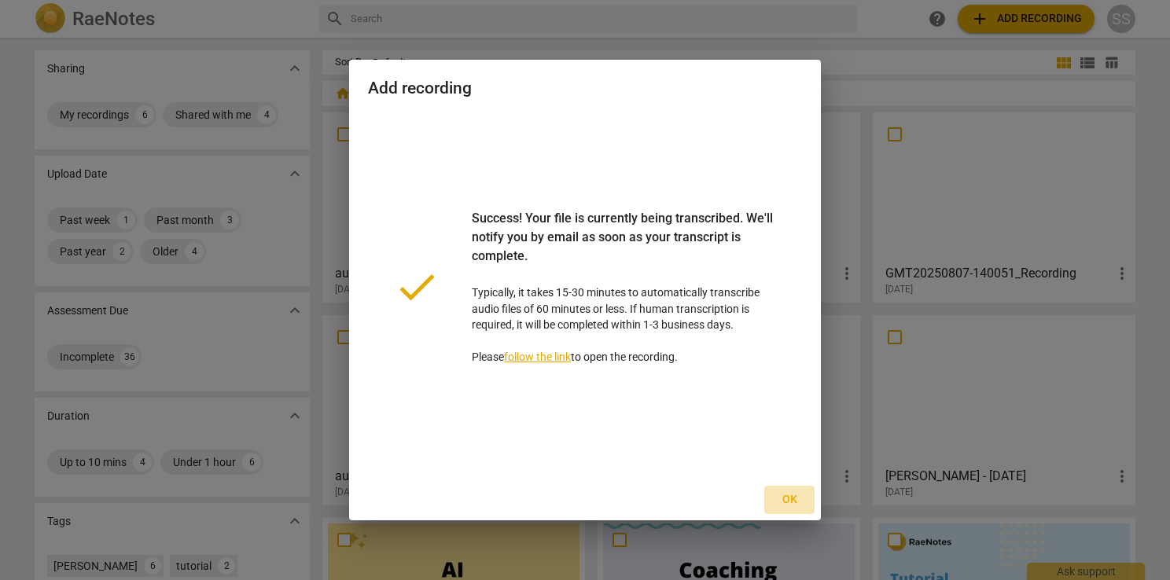
click at [789, 499] on span "Ok" at bounding box center [789, 500] width 25 height 16
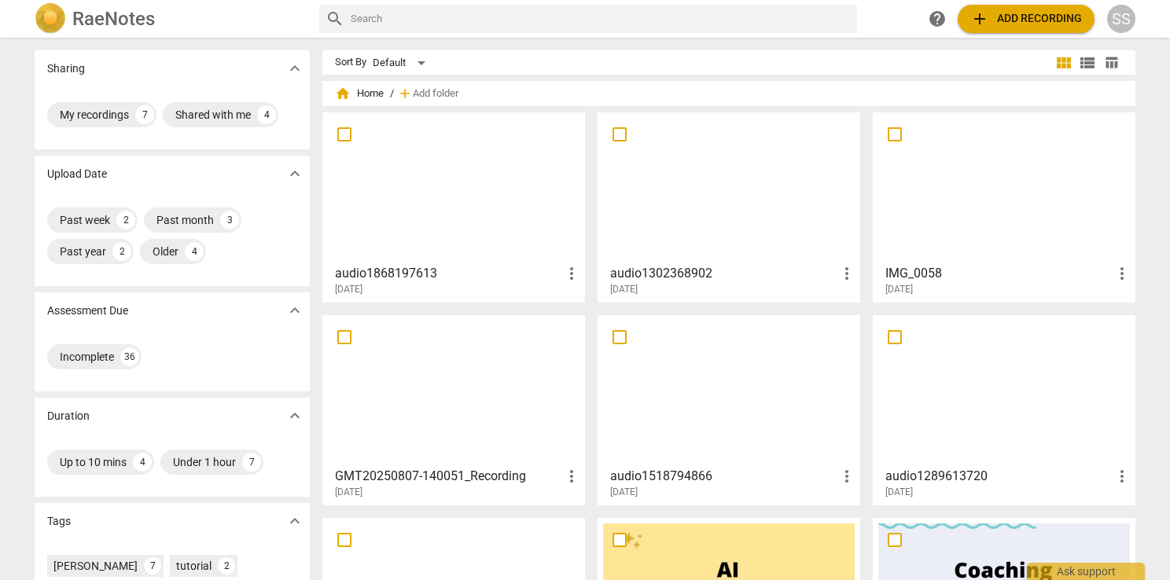
click at [477, 149] on div at bounding box center [454, 187] width 252 height 139
